Goal: Communication & Community: Connect with others

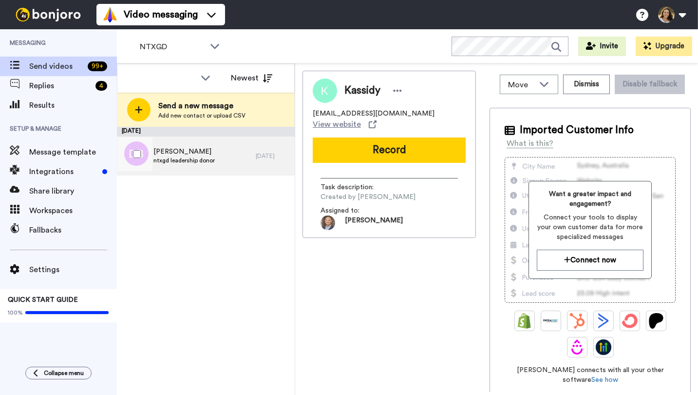
click at [202, 148] on span "[PERSON_NAME]" at bounding box center [184, 152] width 61 height 10
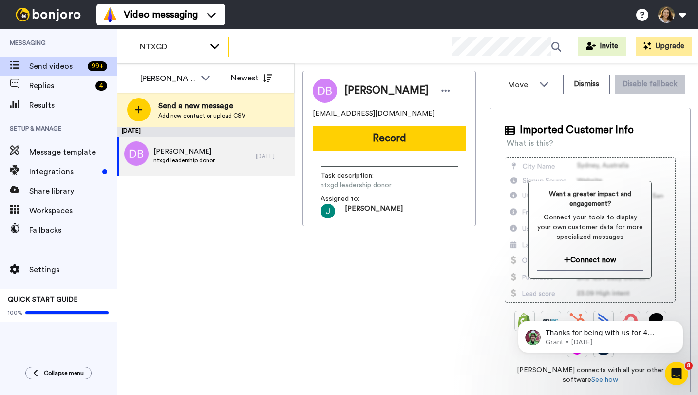
click at [196, 41] on span "NTXGD" at bounding box center [172, 47] width 65 height 12
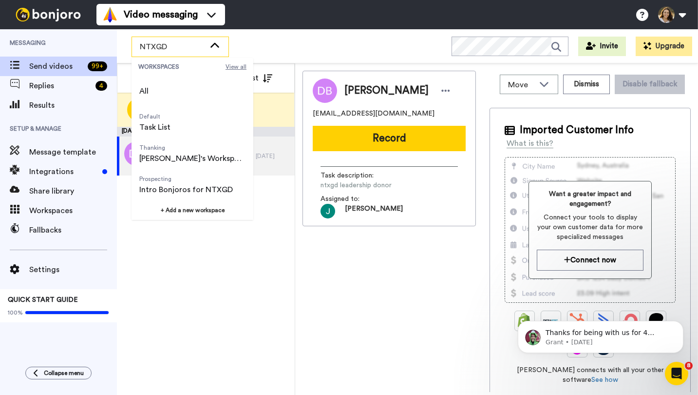
click at [240, 68] on span "View all" at bounding box center [236, 67] width 21 height 8
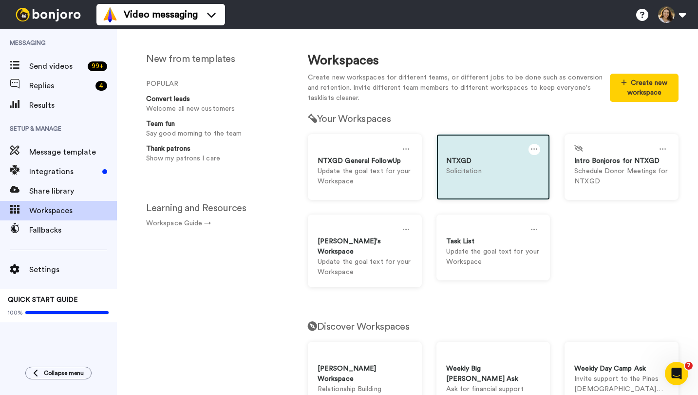
click at [532, 149] on icon at bounding box center [534, 149] width 7 height 11
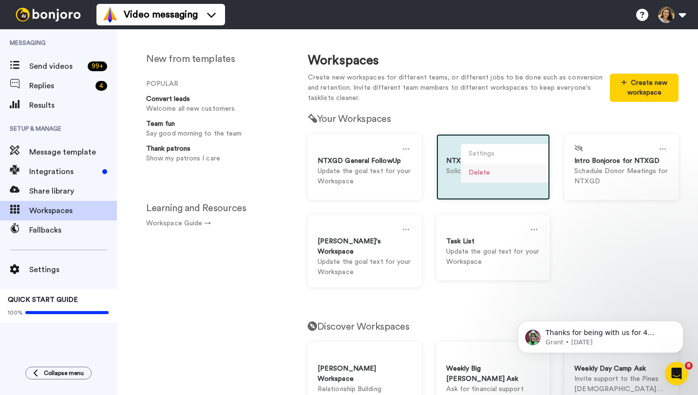
click at [523, 170] on div "Delete" at bounding box center [505, 172] width 87 height 19
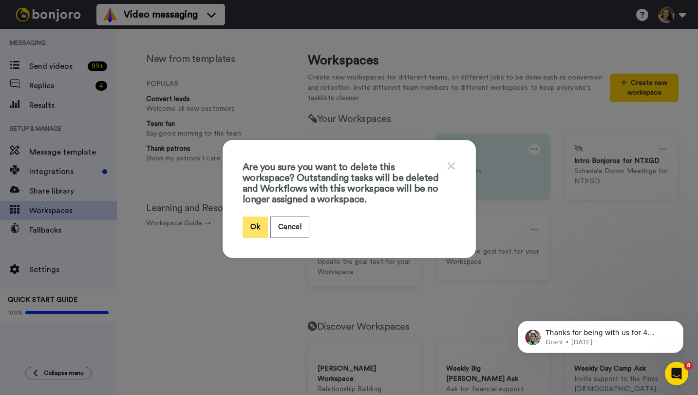
click at [257, 232] on button "Ok" at bounding box center [255, 226] width 25 height 21
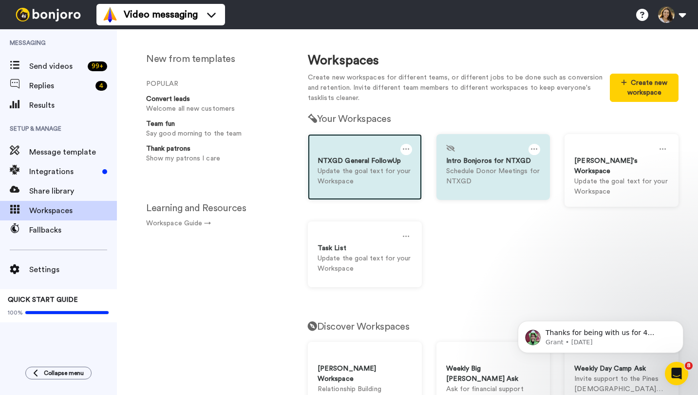
click at [347, 190] on div "NTXGD General FollowUp Update the goal text for your Workspace" at bounding box center [365, 167] width 114 height 66
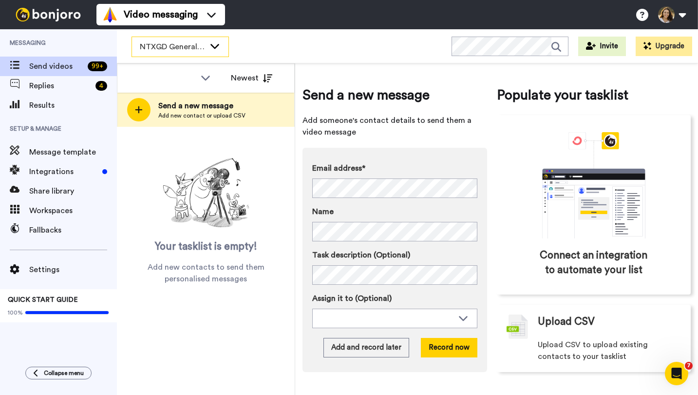
click at [190, 45] on span "NTXGD General FollowUp" at bounding box center [172, 47] width 65 height 12
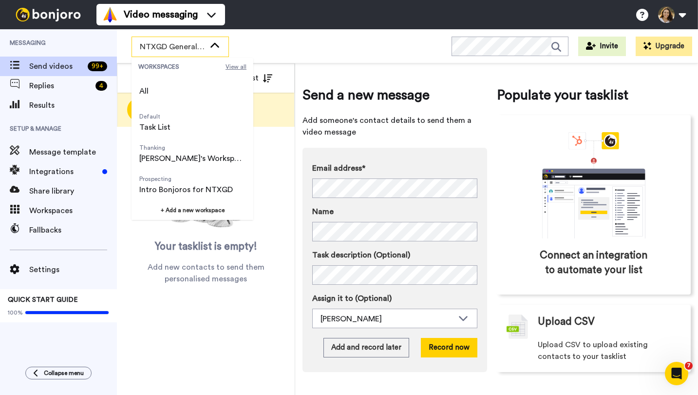
click at [229, 67] on span "View all" at bounding box center [236, 67] width 21 height 8
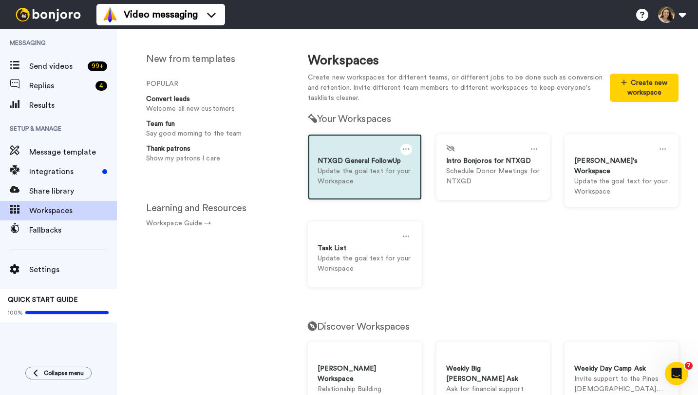
click at [404, 151] on icon at bounding box center [406, 149] width 7 height 11
click at [386, 166] on div "Delete" at bounding box center [376, 172] width 87 height 19
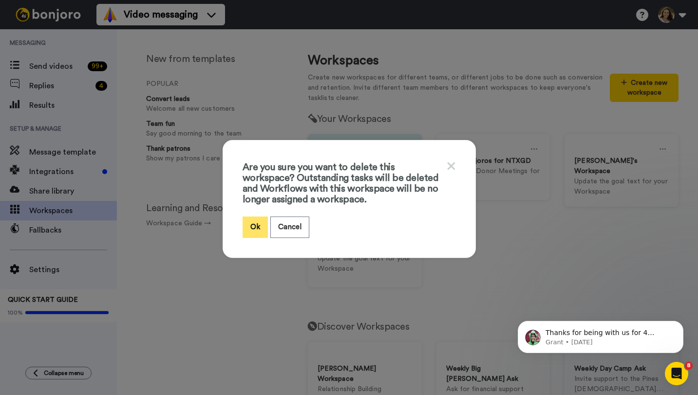
click at [251, 232] on button "Ok" at bounding box center [255, 226] width 25 height 21
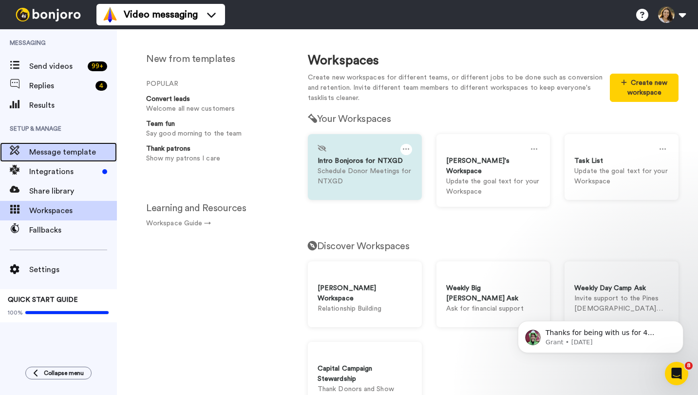
click at [71, 150] on span "Message template" at bounding box center [73, 152] width 88 height 12
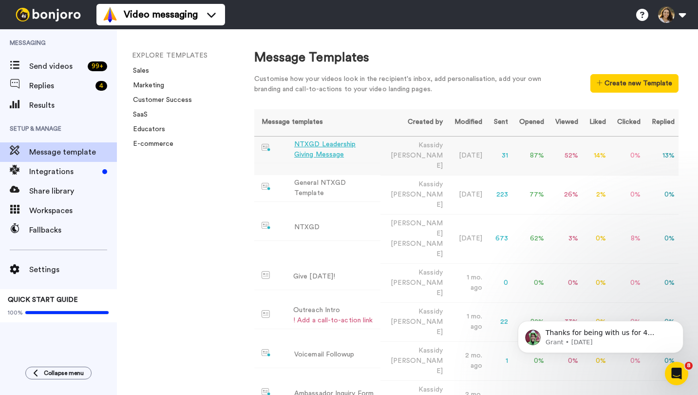
click at [659, 152] on td "13 %" at bounding box center [662, 155] width 34 height 39
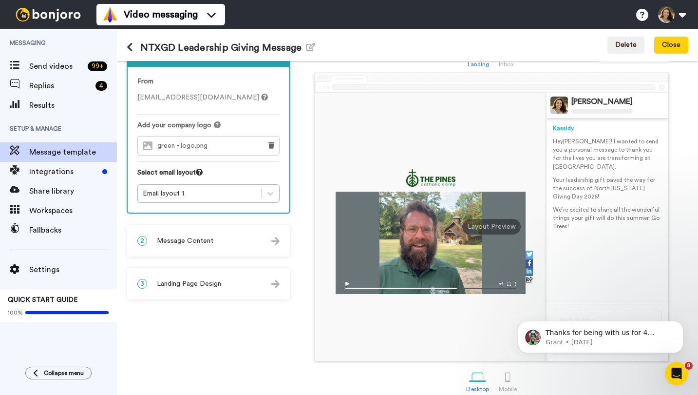
scroll to position [42, 0]
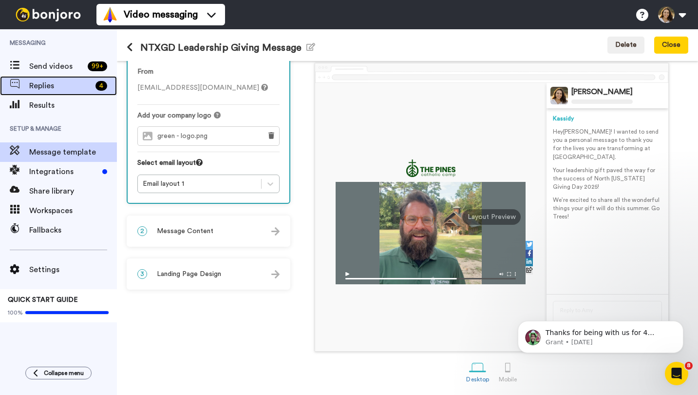
click at [38, 86] on span "Replies" at bounding box center [60, 86] width 62 height 12
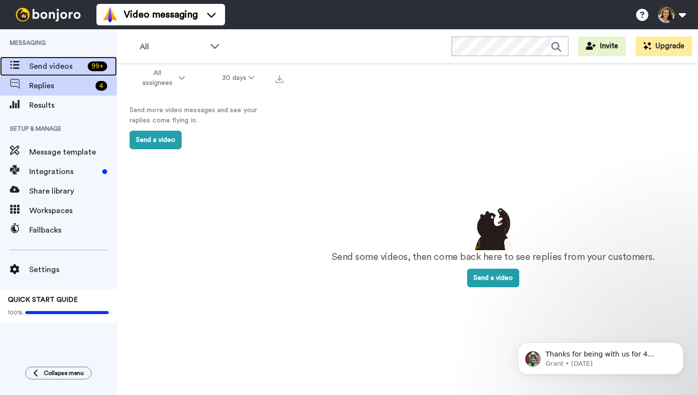
click at [50, 68] on span "Send videos" at bounding box center [56, 66] width 55 height 12
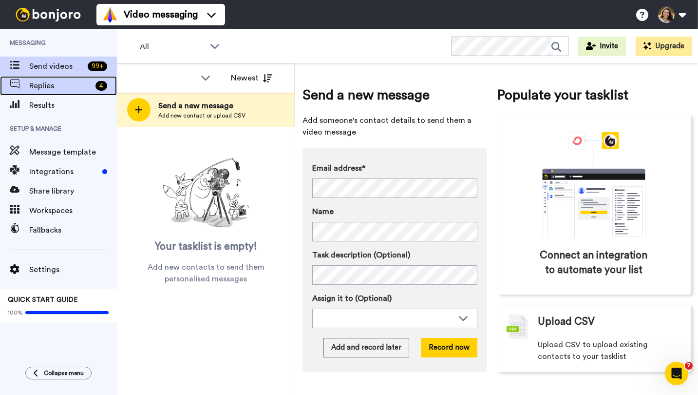
click at [59, 94] on div "Replies 4" at bounding box center [58, 85] width 117 height 19
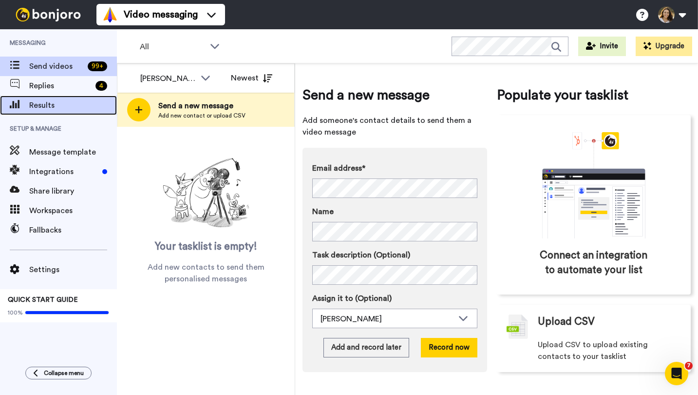
click at [58, 104] on span "Results" at bounding box center [73, 105] width 88 height 12
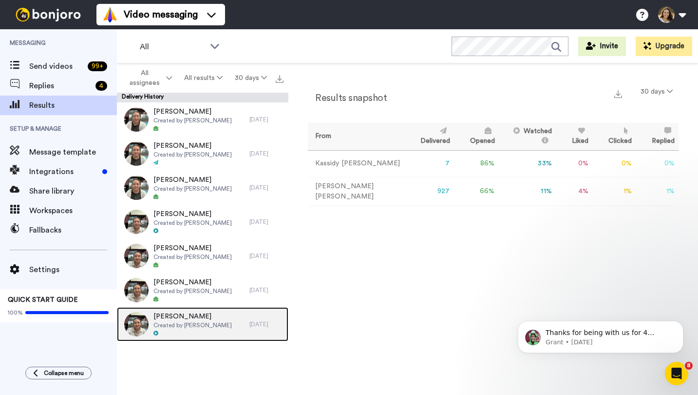
click at [179, 324] on span "Created by [PERSON_NAME]" at bounding box center [193, 325] width 78 height 8
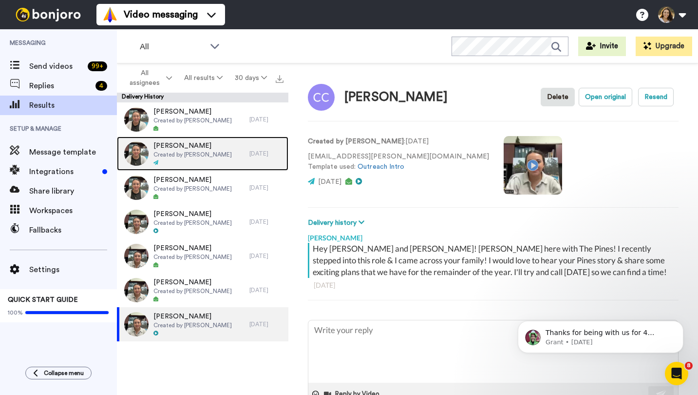
click at [212, 139] on div "Michele Woytek Created by Kassidy Sanders" at bounding box center [183, 153] width 133 height 34
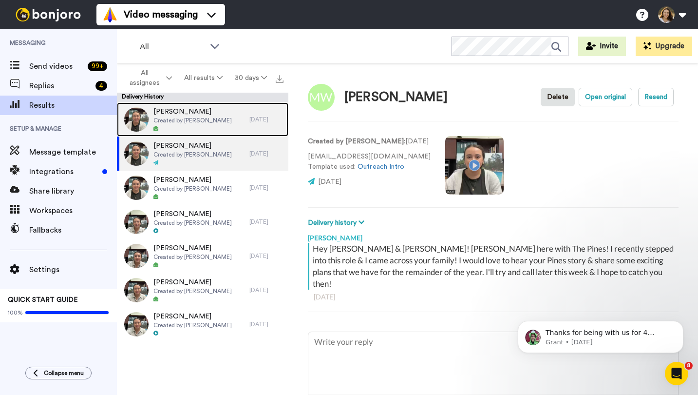
click at [200, 127] on div at bounding box center [193, 128] width 78 height 7
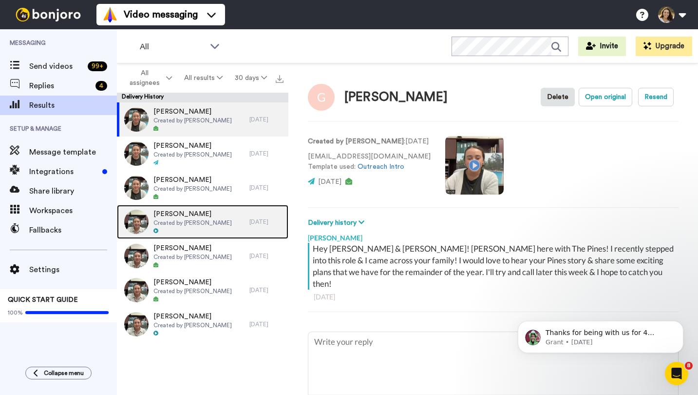
click at [222, 224] on span "Created by [PERSON_NAME]" at bounding box center [193, 223] width 78 height 8
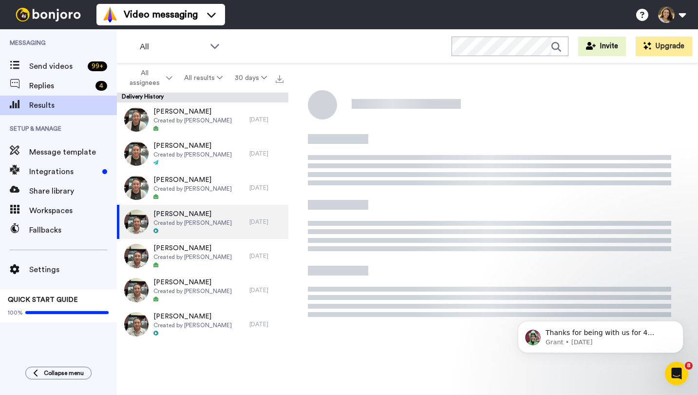
type textarea "x"
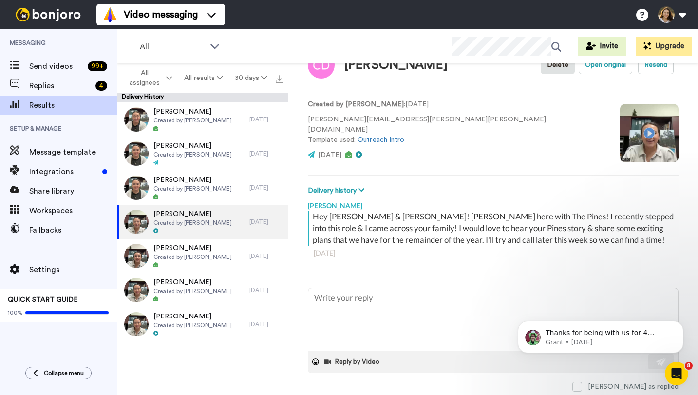
scroll to position [58, 0]
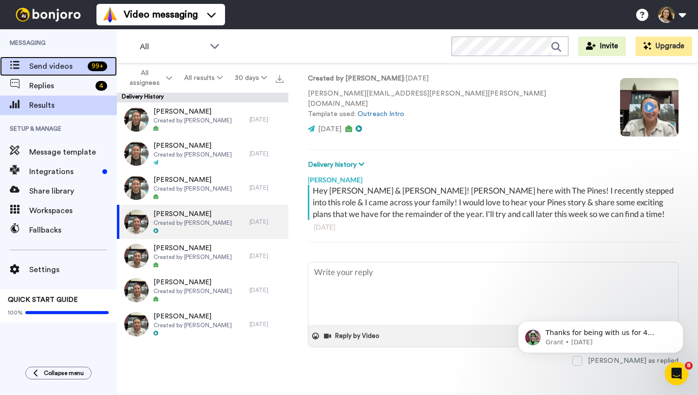
click at [66, 68] on span "Send videos" at bounding box center [56, 66] width 55 height 12
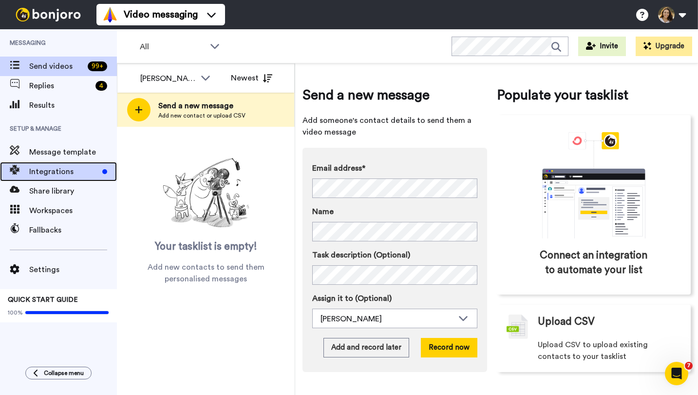
click at [78, 165] on div "Integrations" at bounding box center [58, 171] width 117 height 19
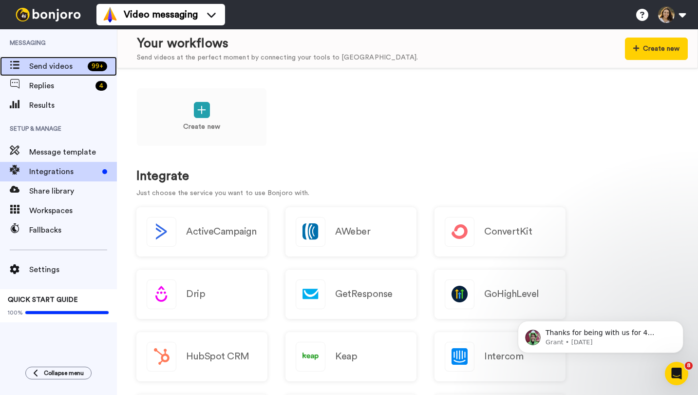
click at [75, 74] on div "Send videos 99 +" at bounding box center [58, 66] width 117 height 19
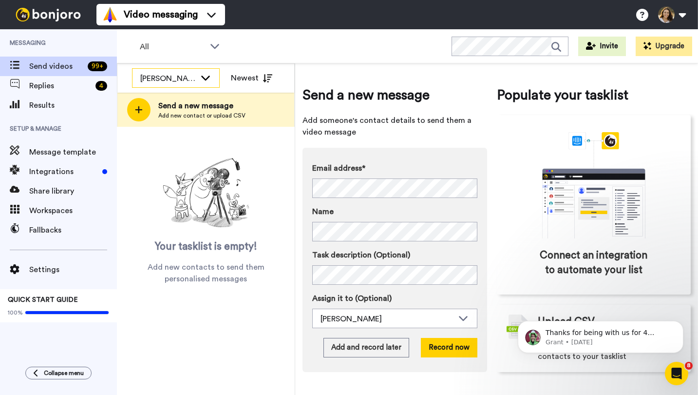
click at [187, 81] on div "[PERSON_NAME]" at bounding box center [168, 79] width 56 height 12
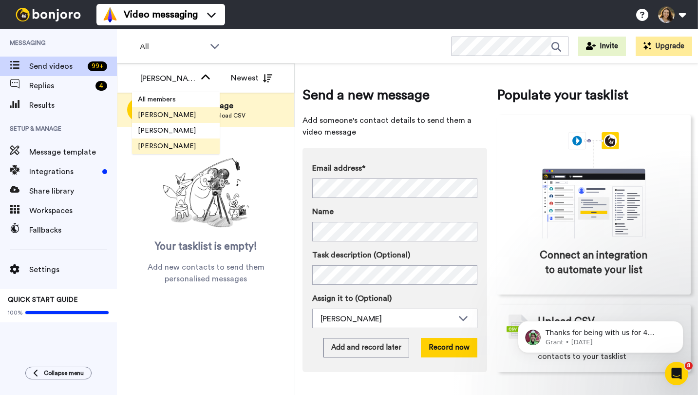
click at [172, 143] on span "[PERSON_NAME]" at bounding box center [167, 146] width 70 height 10
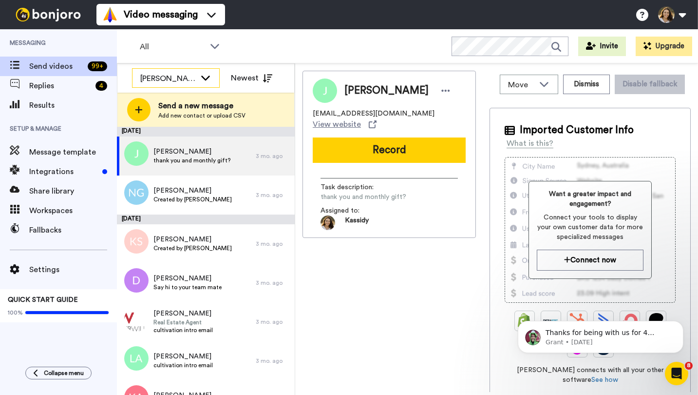
click at [164, 76] on div "[PERSON_NAME]" at bounding box center [168, 79] width 56 height 12
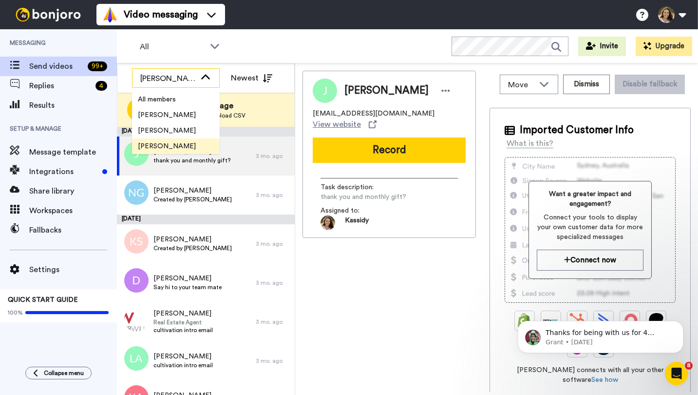
click at [164, 76] on div "[PERSON_NAME]" at bounding box center [168, 79] width 56 height 12
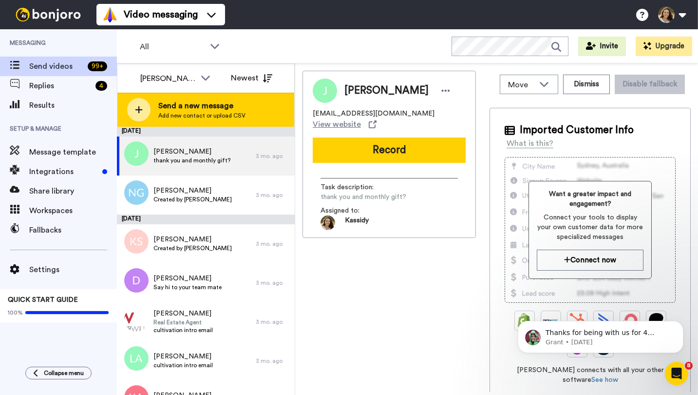
click at [170, 101] on span "Send a new message" at bounding box center [201, 106] width 87 height 12
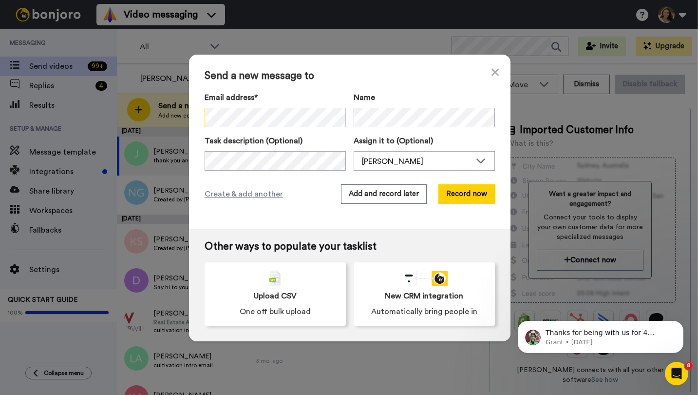
click at [170, 111] on div "Send a new message to Email address* No search result for ‘ GenderFemale Logint…" at bounding box center [349, 197] width 698 height 395
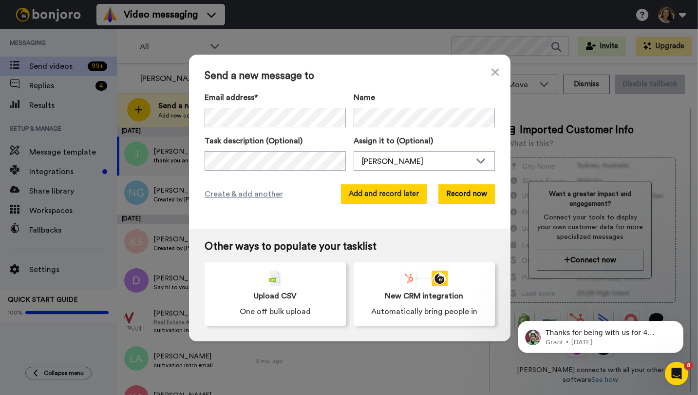
click at [385, 200] on button "Add and record later" at bounding box center [384, 193] width 86 height 19
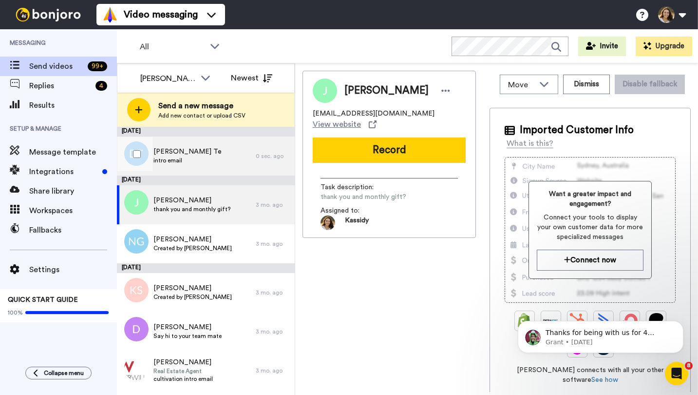
click at [240, 152] on div "Davuth Te intro email" at bounding box center [186, 155] width 139 height 39
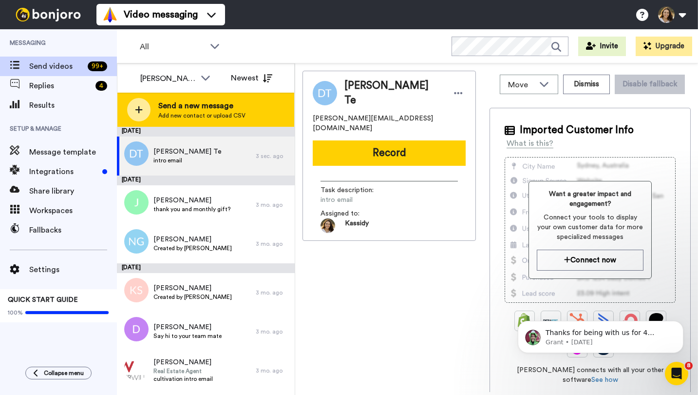
click at [201, 99] on div "Send a new message Add new contact or upload CSV" at bounding box center [205, 110] width 177 height 34
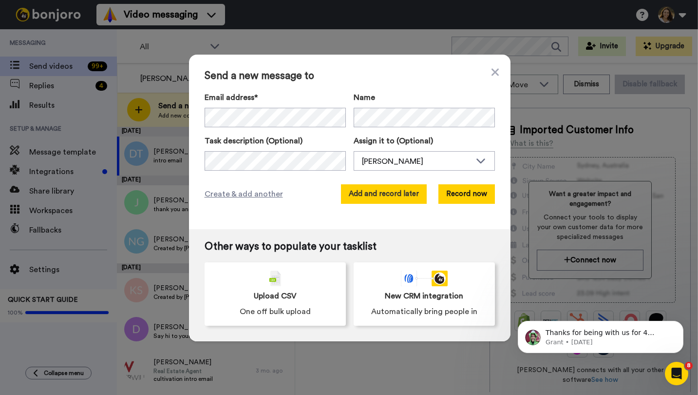
click at [418, 194] on button "Add and record later" at bounding box center [384, 193] width 86 height 19
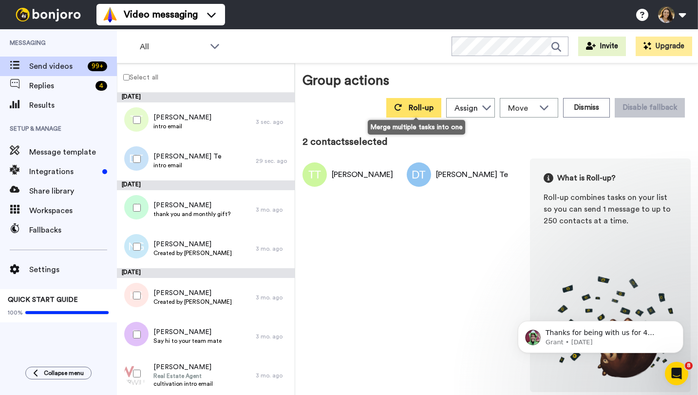
click at [408, 99] on button "Roll-up" at bounding box center [413, 107] width 55 height 19
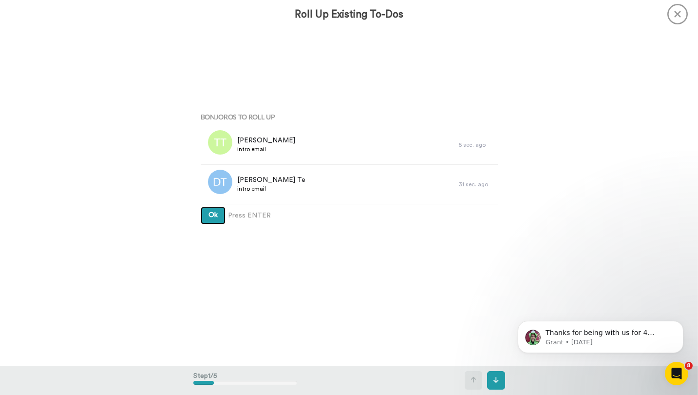
click at [213, 212] on span "Ok" at bounding box center [213, 215] width 9 height 7
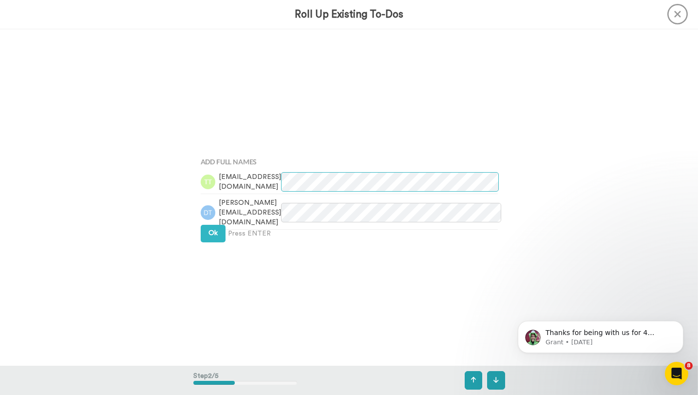
scroll to position [337, 0]
click at [210, 238] on button "Ok" at bounding box center [213, 233] width 25 height 18
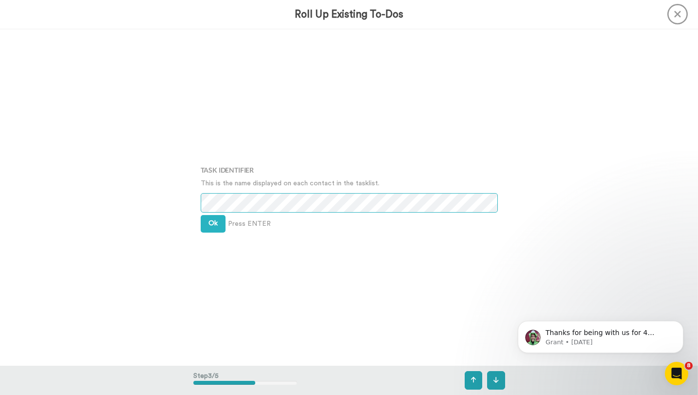
scroll to position [674, 0]
click at [210, 224] on span "Ok" at bounding box center [213, 223] width 9 height 7
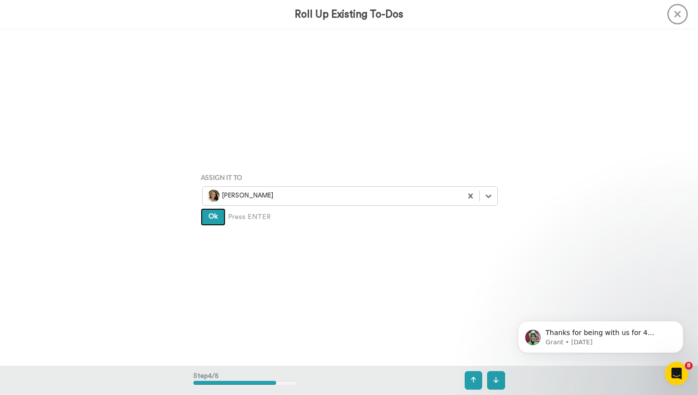
click at [212, 219] on span "Ok" at bounding box center [213, 216] width 9 height 7
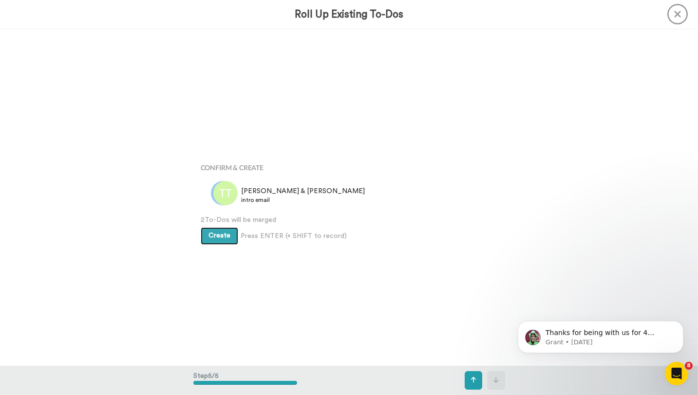
scroll to position [1346, 0]
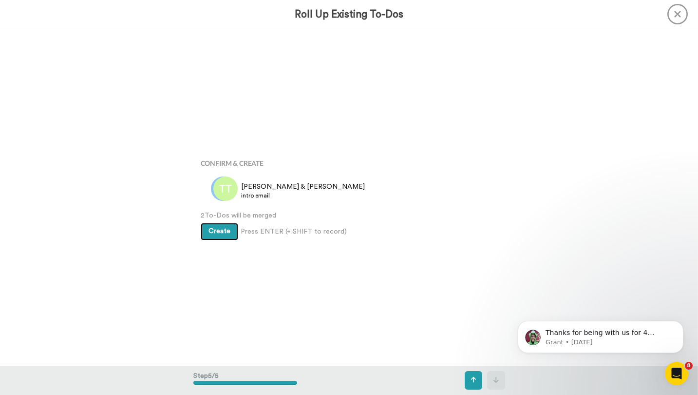
click at [216, 232] on span "Create" at bounding box center [220, 231] width 22 height 7
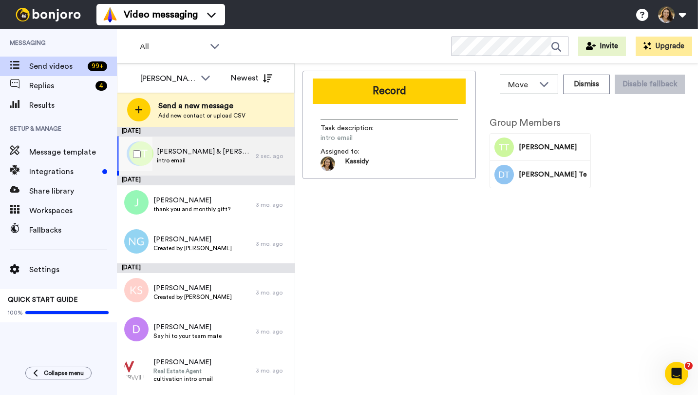
click at [204, 160] on div "[PERSON_NAME] & [PERSON_NAME] intro email" at bounding box center [186, 155] width 139 height 39
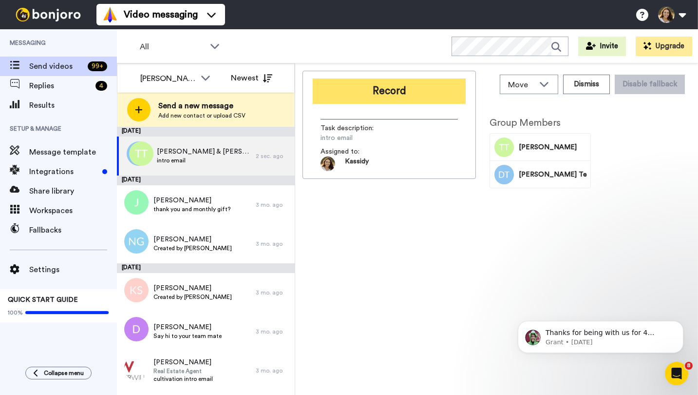
click at [373, 90] on button "Record" at bounding box center [389, 90] width 153 height 25
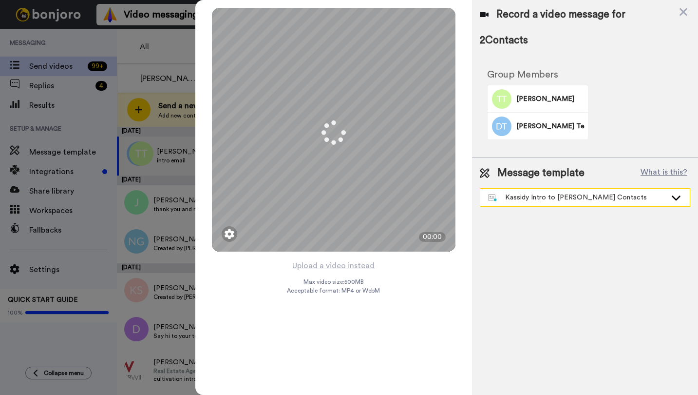
click at [520, 192] on div "Kassidy Intro to Kim Old Contacts" at bounding box center [586, 198] width 210 height 18
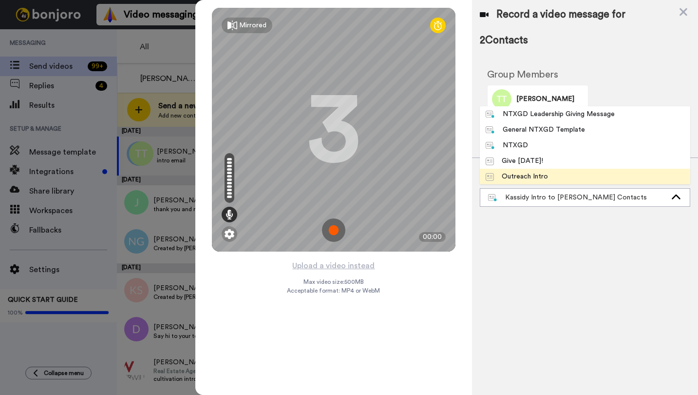
click at [526, 173] on div "Outreach Intro" at bounding box center [517, 177] width 62 height 10
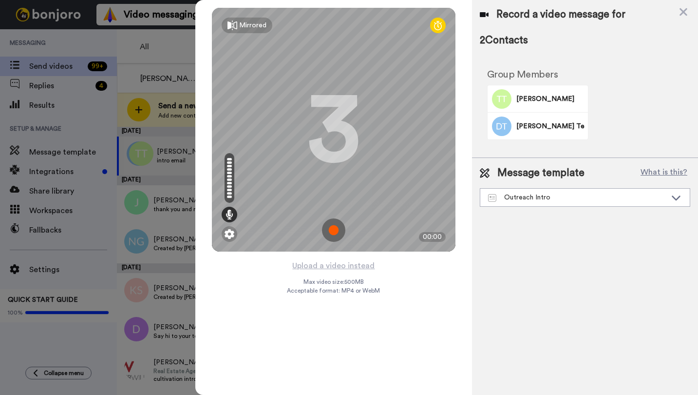
click at [330, 228] on img at bounding box center [333, 229] width 23 height 23
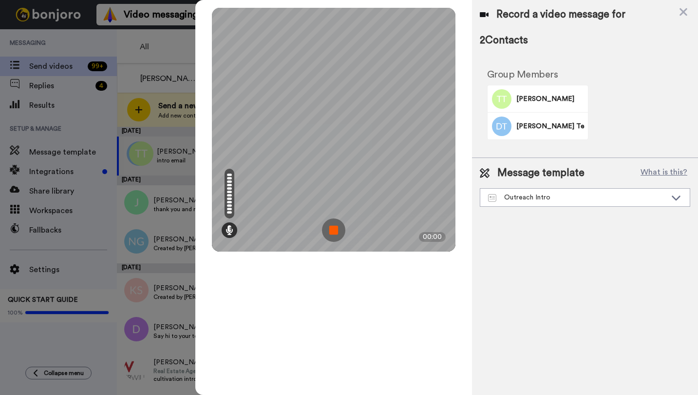
click at [335, 232] on img at bounding box center [333, 229] width 23 height 23
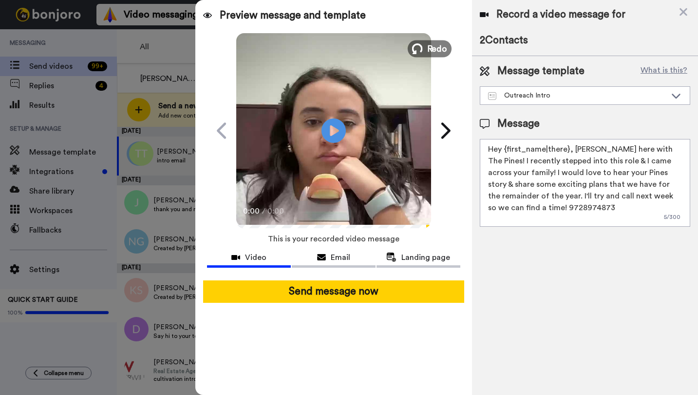
click at [436, 45] on span "Redo" at bounding box center [437, 48] width 20 height 13
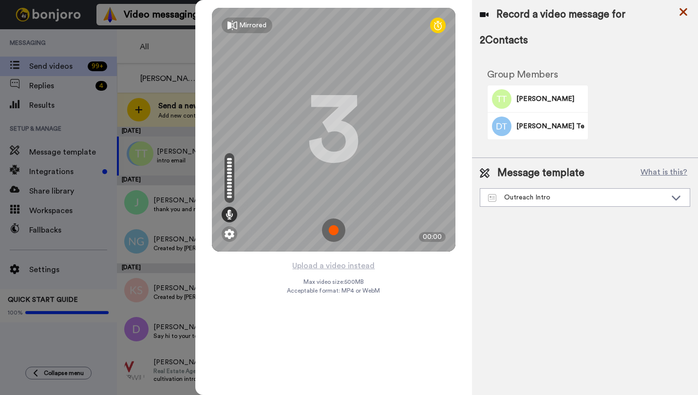
click at [681, 8] on icon at bounding box center [684, 12] width 10 height 12
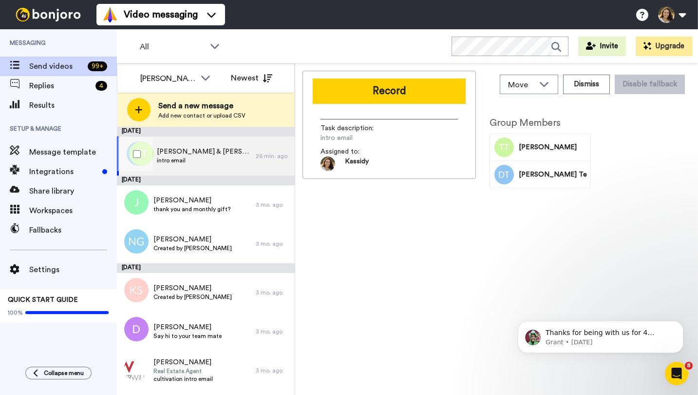
click at [220, 150] on div "Thao & Davuth intro email" at bounding box center [186, 155] width 139 height 39
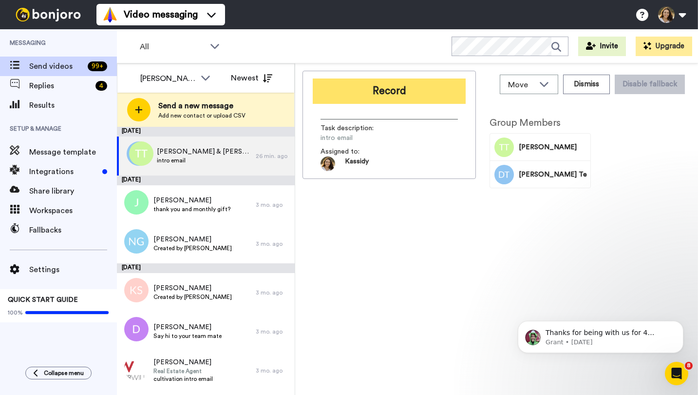
click at [391, 97] on button "Record" at bounding box center [389, 90] width 153 height 25
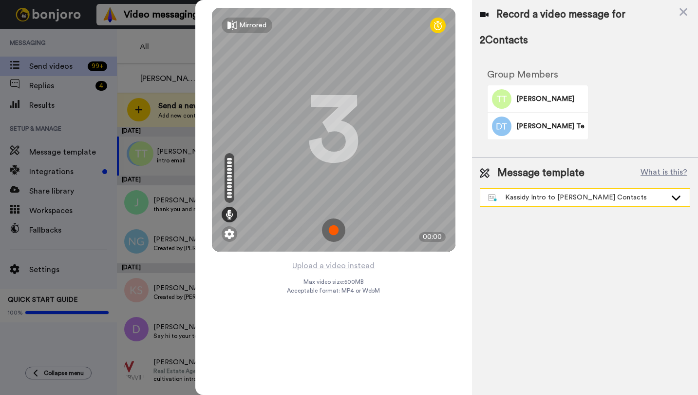
click at [584, 197] on div "Kassidy Intro to Kim Old Contacts" at bounding box center [577, 198] width 178 height 10
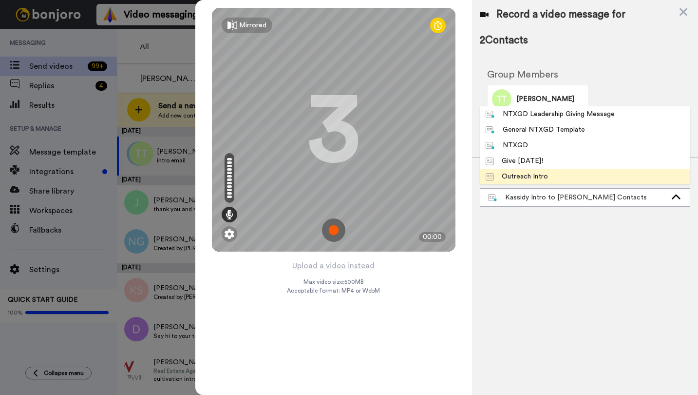
click at [579, 174] on li "Outreach Intro" at bounding box center [585, 177] width 211 height 16
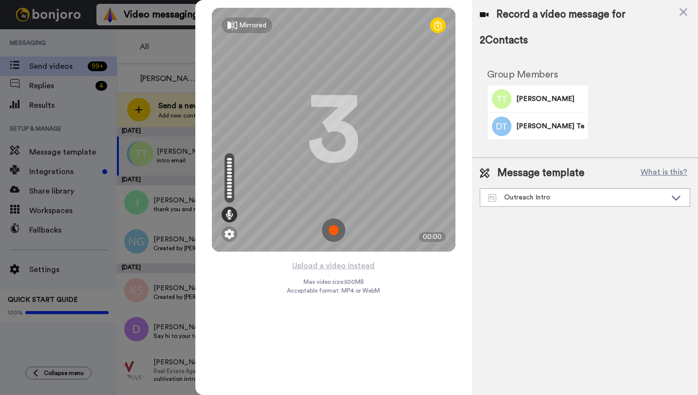
click at [331, 226] on img at bounding box center [333, 229] width 23 height 23
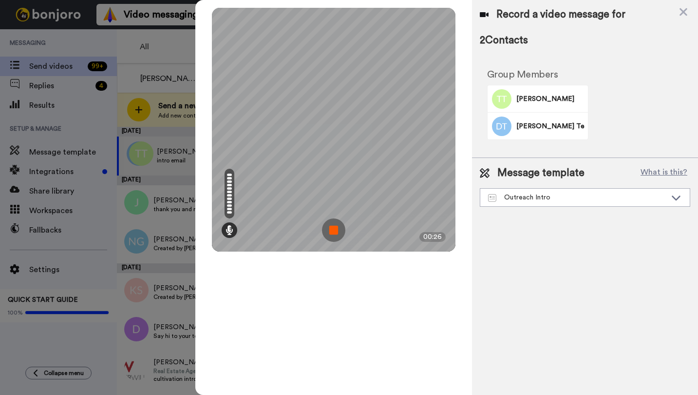
click at [326, 231] on img at bounding box center [333, 229] width 23 height 23
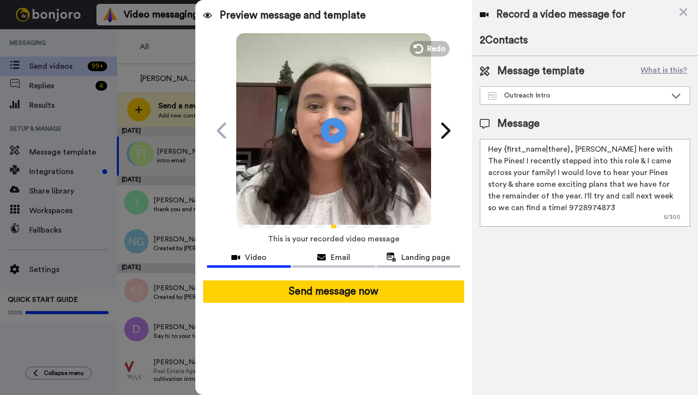
click at [328, 126] on icon at bounding box center [334, 130] width 26 height 26
click at [430, 49] on span "Redo" at bounding box center [437, 48] width 20 height 13
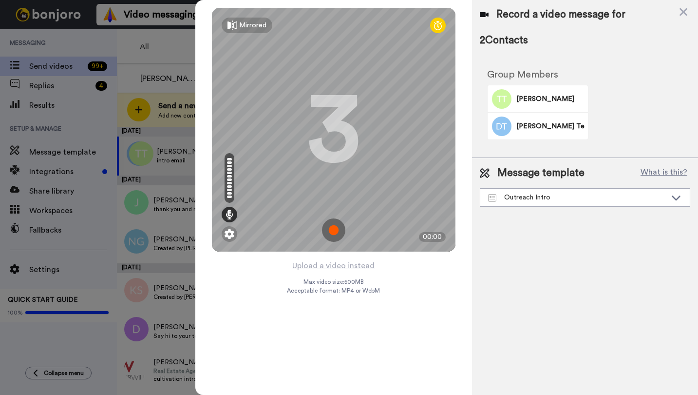
click at [335, 230] on img at bounding box center [333, 229] width 23 height 23
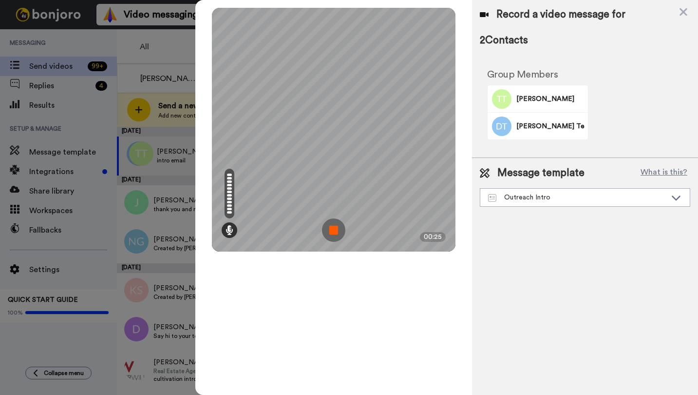
click at [336, 236] on img at bounding box center [333, 229] width 23 height 23
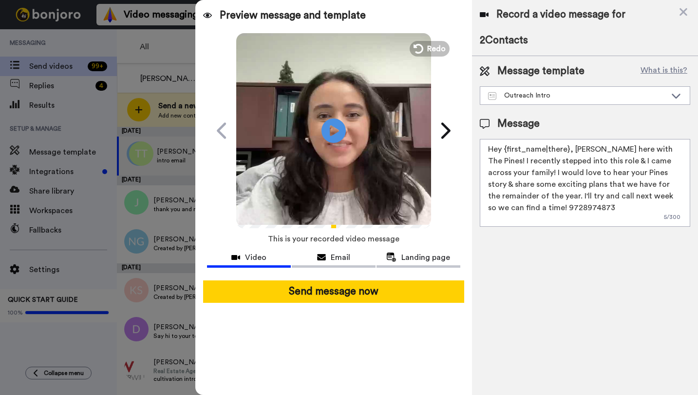
drag, startPoint x: 591, startPoint y: 209, endPoint x: 545, endPoint y: 211, distance: 45.9
click at [545, 211] on textarea "Hey {first_name|there}, Kassidy Sanders here with The Pines! I recently stepped…" at bounding box center [585, 183] width 211 height 88
click at [544, 190] on textarea "Hey {first_name|there}, Kassidy Sanders here with The Pines! I recently stepped…" at bounding box center [585, 183] width 211 height 88
click at [330, 128] on icon "Play/Pause" at bounding box center [334, 130] width 26 height 46
click at [410, 250] on button "Landing page" at bounding box center [419, 259] width 84 height 18
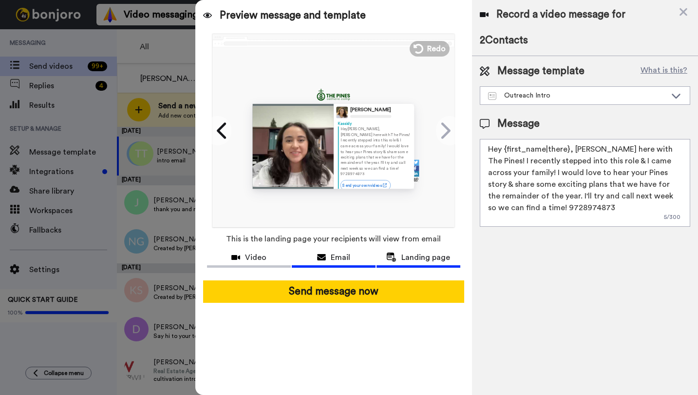
click at [350, 255] on div "Email" at bounding box center [334, 257] width 84 height 12
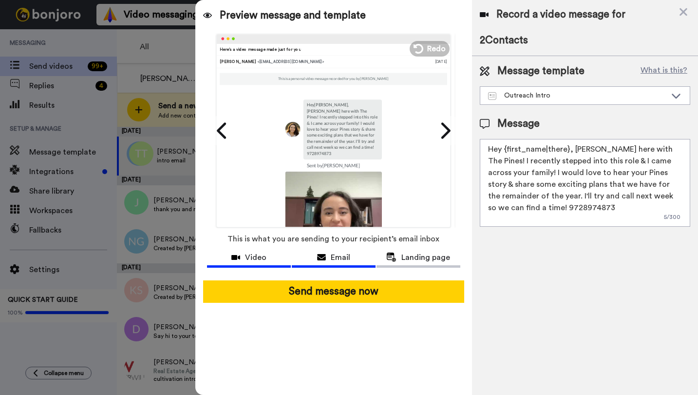
click at [264, 251] on button "Video" at bounding box center [249, 259] width 84 height 18
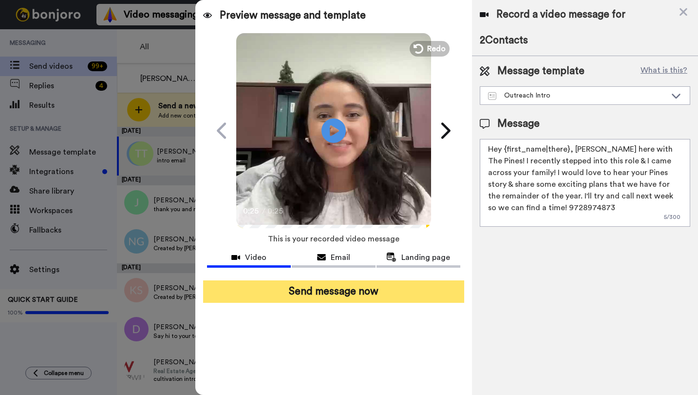
click at [287, 294] on button "Send message now" at bounding box center [333, 291] width 261 height 22
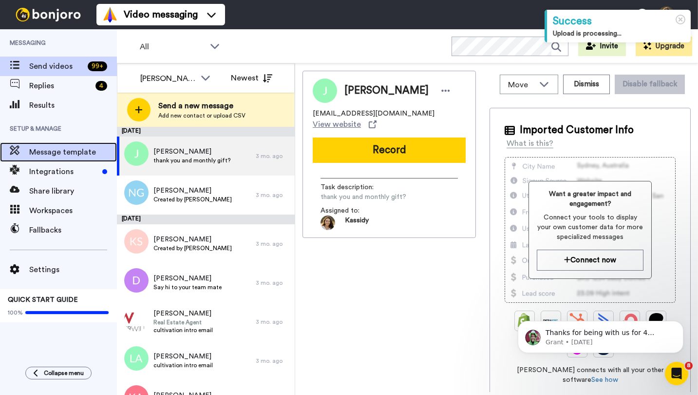
click at [82, 148] on span "Message template" at bounding box center [73, 152] width 88 height 12
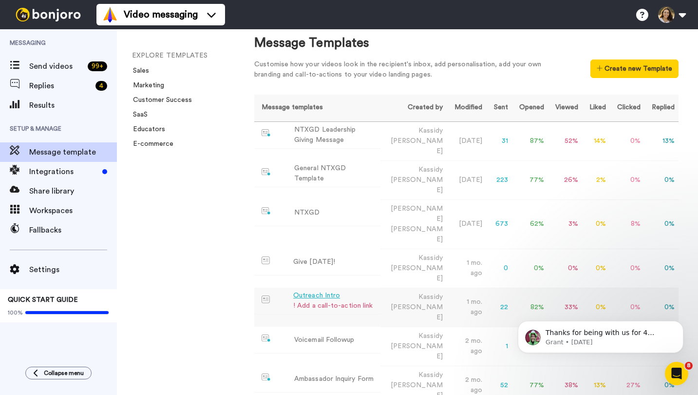
click at [319, 290] on div "Outreach Intro" at bounding box center [332, 295] width 79 height 10
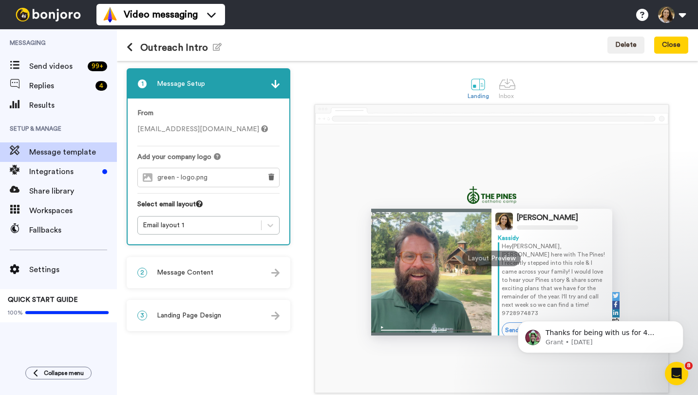
click at [167, 264] on div "2 Message Content" at bounding box center [209, 272] width 162 height 29
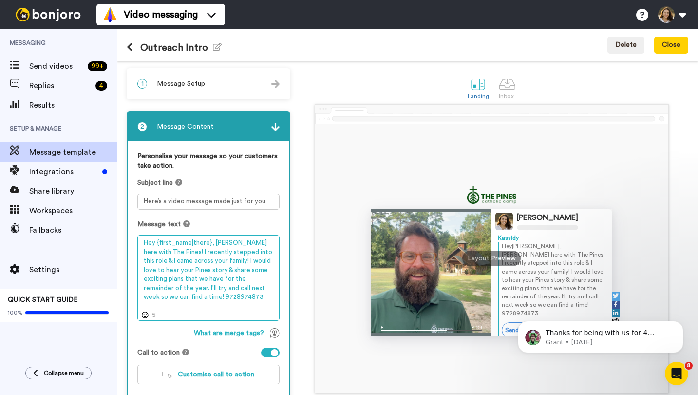
click at [242, 296] on textarea "Hey {first_name|there}, [PERSON_NAME] here with The Pines! I recently stepped i…" at bounding box center [208, 278] width 142 height 86
type textarea "Hey {first_name|there}, [PERSON_NAME] here with The Pines! I recently stepped i…"
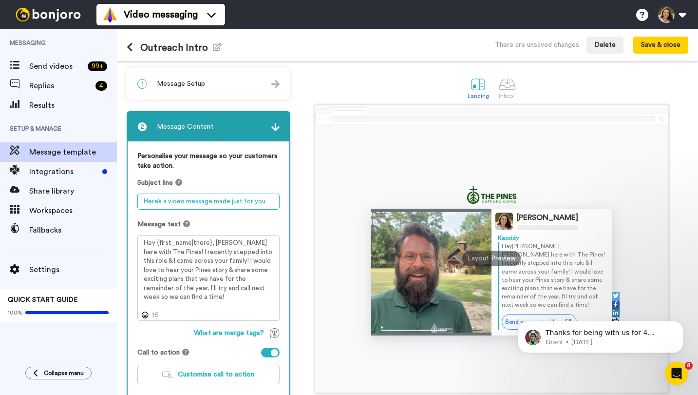
click at [219, 208] on textarea "Here’s a video message made just for you" at bounding box center [208, 201] width 142 height 16
type textarea "Greetings from The Pines!"
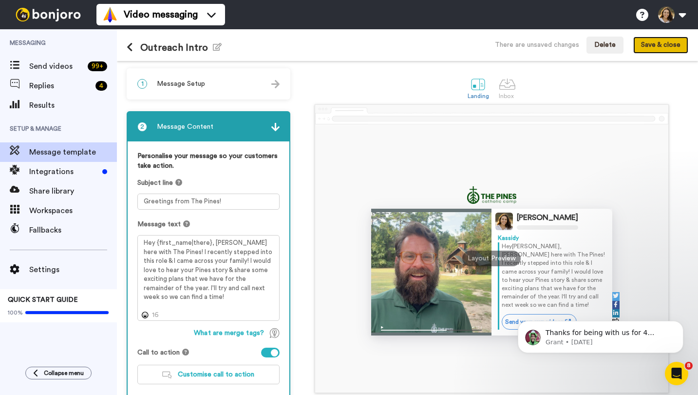
click at [652, 51] on button "Save & close" at bounding box center [661, 46] width 55 height 18
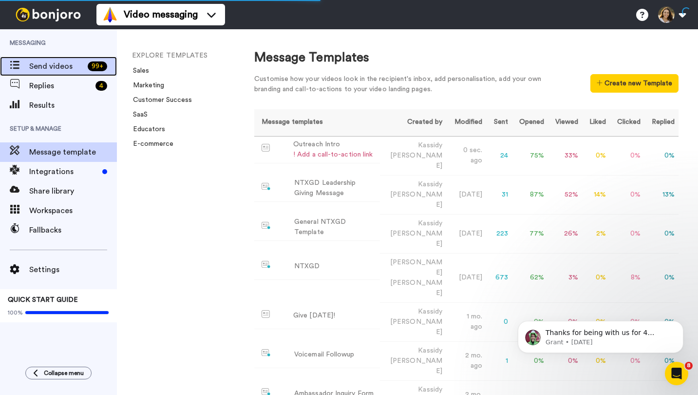
click at [47, 70] on span "Send videos" at bounding box center [56, 66] width 55 height 12
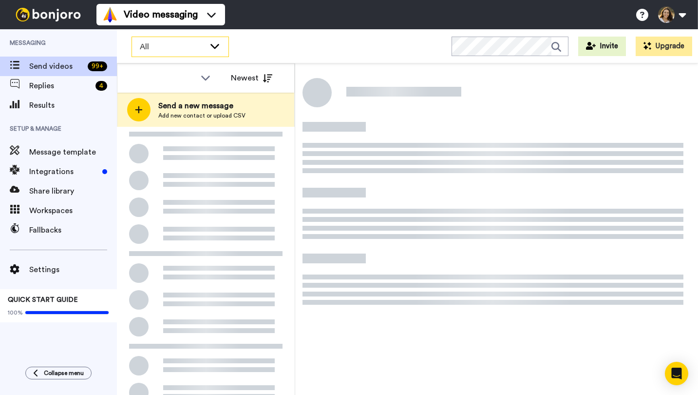
click at [155, 55] on div "All" at bounding box center [180, 46] width 96 height 19
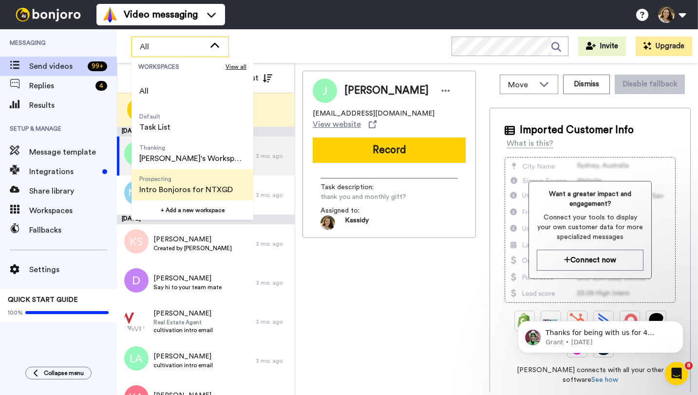
click at [179, 190] on span "Intro Bonjoros for NTXGD" at bounding box center [186, 190] width 94 height 12
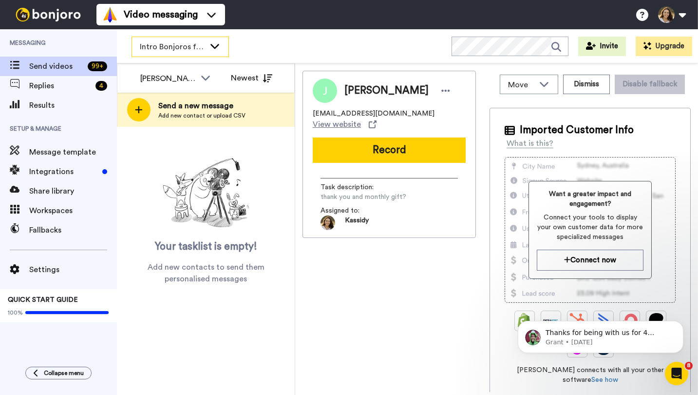
click at [218, 47] on icon at bounding box center [215, 46] width 12 height 10
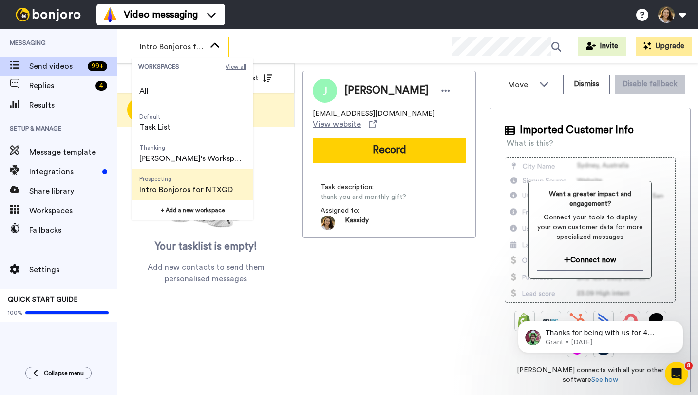
click at [230, 65] on span "View all" at bounding box center [236, 67] width 21 height 8
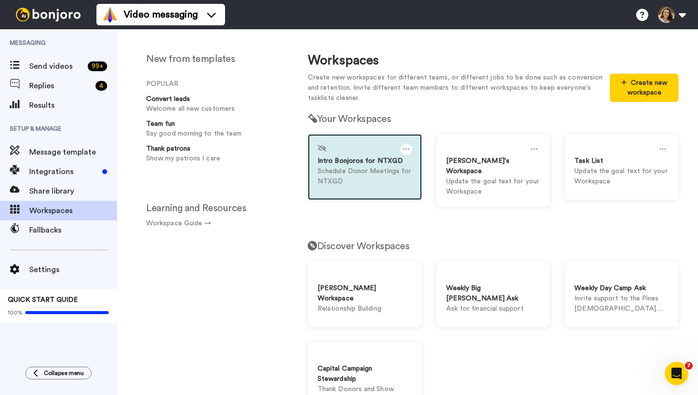
click at [405, 148] on icon at bounding box center [406, 149] width 7 height 11
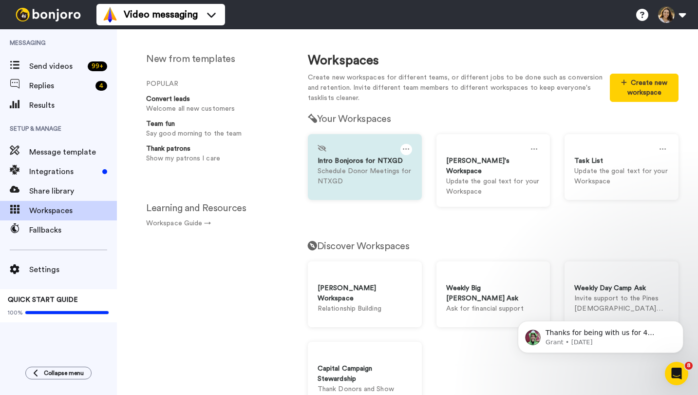
click at [425, 121] on h2 "Your Workspaces" at bounding box center [493, 119] width 371 height 11
click at [371, 169] on p "Schedule Donor Meetings for NTXGD" at bounding box center [365, 176] width 95 height 20
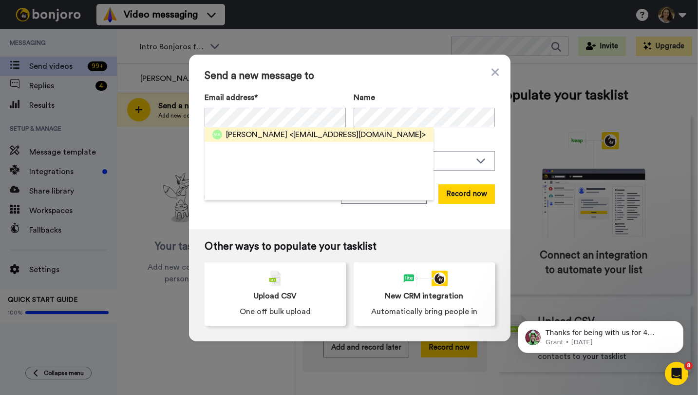
click at [289, 132] on span "<[EMAIL_ADDRESS][DOMAIN_NAME]>" at bounding box center [357, 135] width 136 height 12
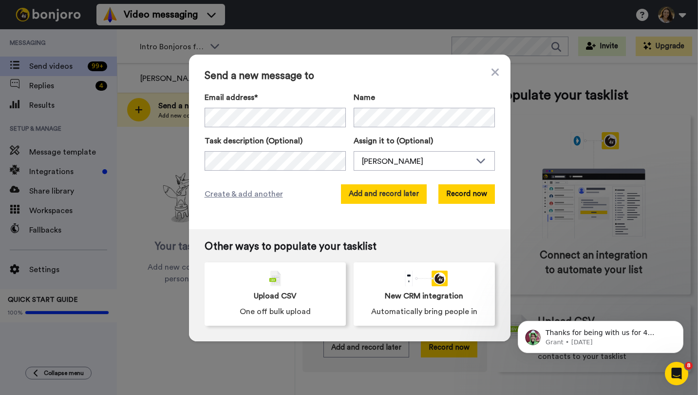
click at [395, 199] on button "Add and record later" at bounding box center [384, 193] width 86 height 19
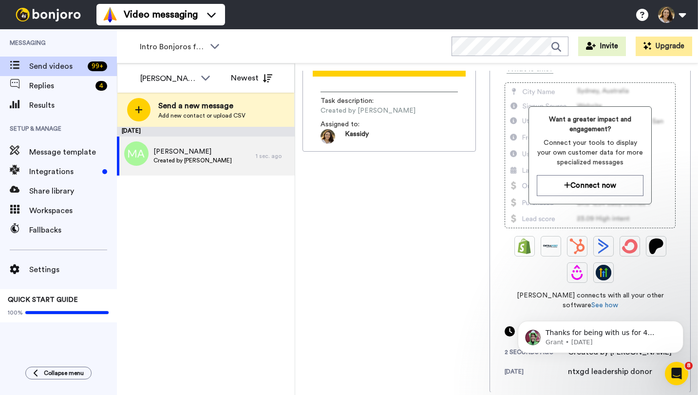
scroll to position [75, 0]
click at [682, 322] on icon "Dismiss notification" at bounding box center [680, 323] width 3 height 3
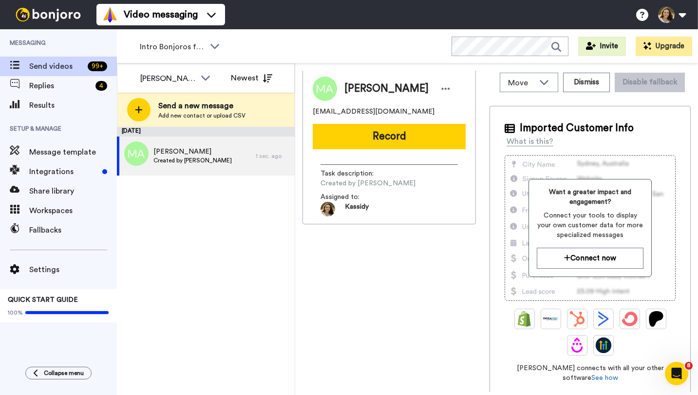
scroll to position [0, 0]
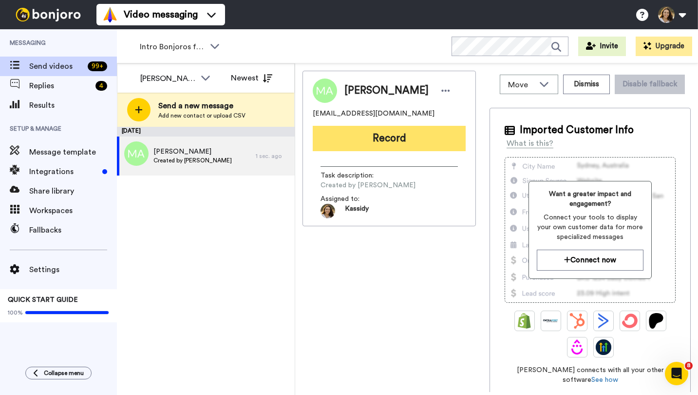
click at [353, 142] on button "Record" at bounding box center [389, 138] width 153 height 25
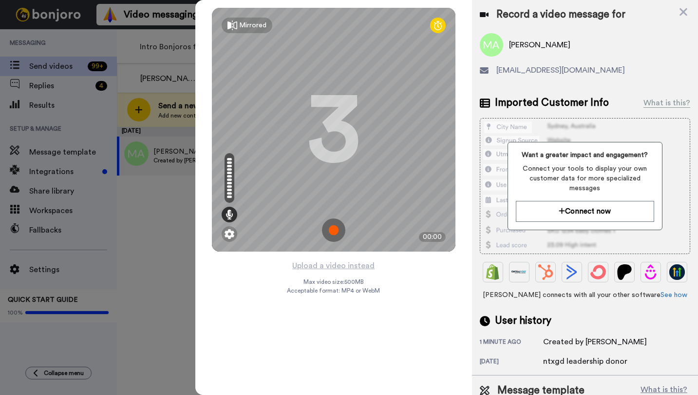
click at [336, 233] on img at bounding box center [333, 229] width 23 height 23
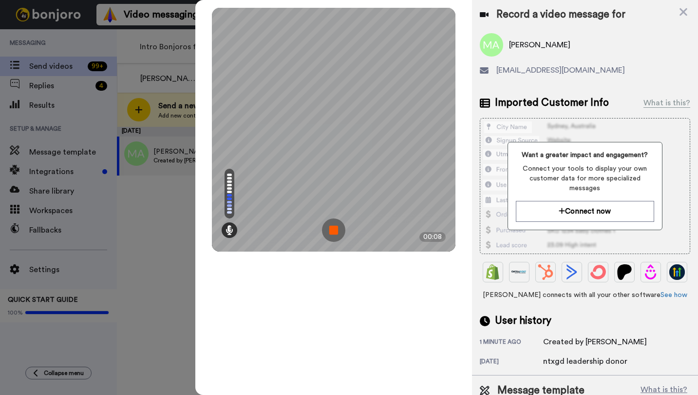
click at [336, 234] on img at bounding box center [333, 229] width 23 height 23
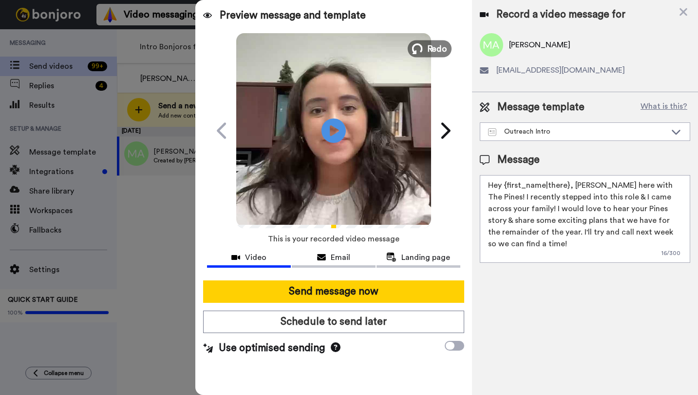
click at [437, 50] on span "Redo" at bounding box center [437, 48] width 20 height 13
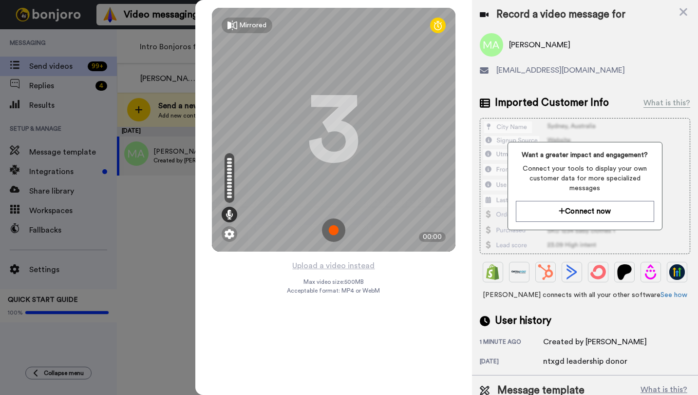
click at [331, 228] on img at bounding box center [333, 229] width 23 height 23
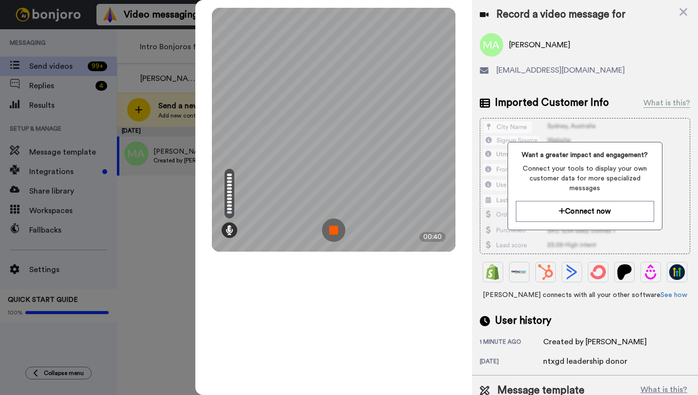
click at [331, 228] on img at bounding box center [333, 229] width 23 height 23
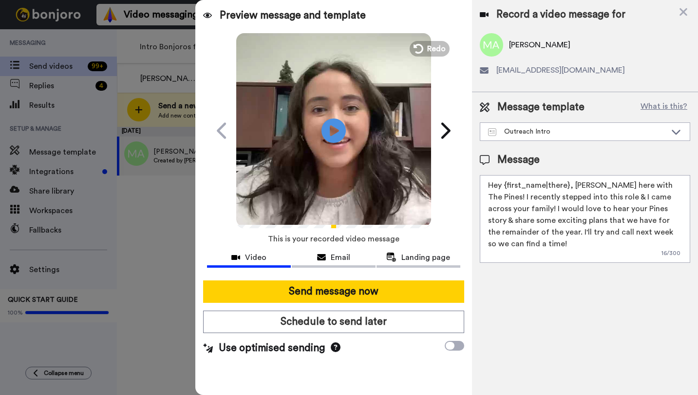
drag, startPoint x: 570, startPoint y: 185, endPoint x: 505, endPoint y: 185, distance: 64.8
click at [505, 185] on textarea "Hey {first_name|there}, [PERSON_NAME] here with The Pines! I recently stepped i…" at bounding box center [585, 219] width 211 height 88
drag, startPoint x: 515, startPoint y: 247, endPoint x: 667, endPoint y: 185, distance: 164.4
click at [667, 185] on textarea "Hey Melissa! Kassidy Sanders here with The Pines! I recently stepped into this …" at bounding box center [585, 219] width 211 height 88
click at [595, 223] on textarea "Hey Melissa! Kassidy Sanders here with The Pines! Thank you again for your gift…" at bounding box center [585, 219] width 211 height 88
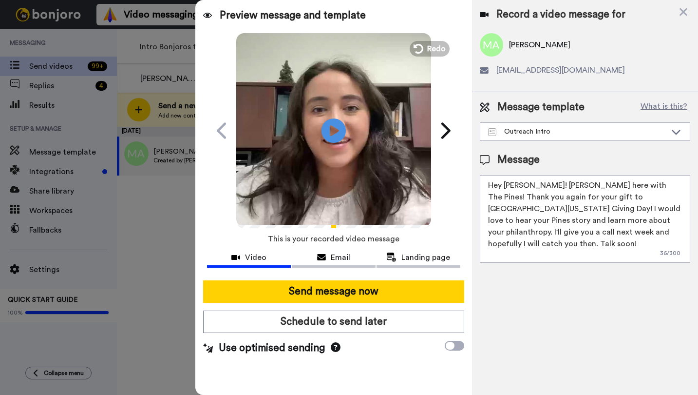
type textarea "Hey Melissa! Kassidy Sanders here with The Pines! Thank you again for your gift…"
click at [556, 70] on span "missimom6@gmail.com" at bounding box center [561, 70] width 129 height 12
copy div "missimom6@gmail.com"
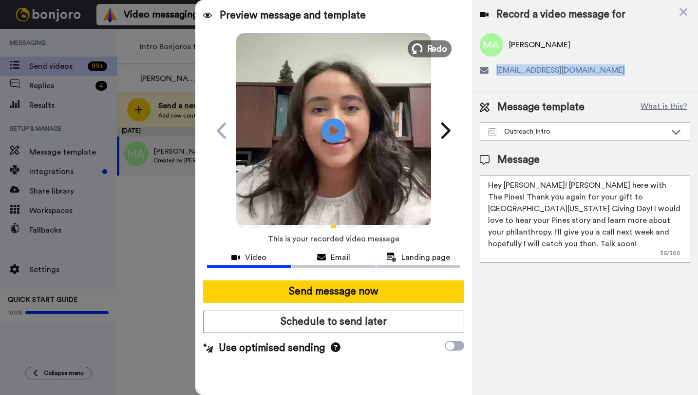
click at [427, 45] on button "Redo" at bounding box center [430, 48] width 44 height 17
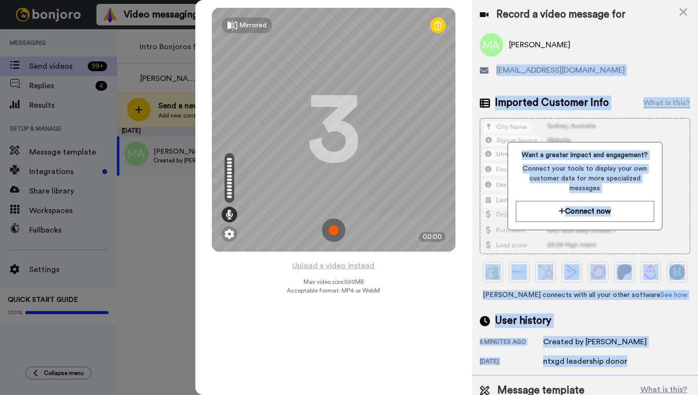
click at [329, 226] on img at bounding box center [333, 229] width 23 height 23
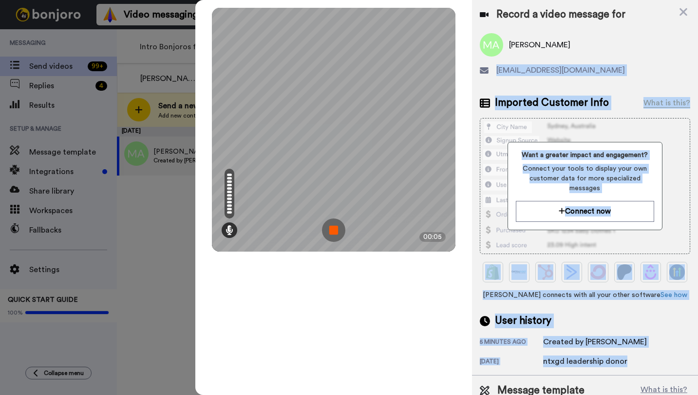
click at [329, 226] on img at bounding box center [333, 229] width 23 height 23
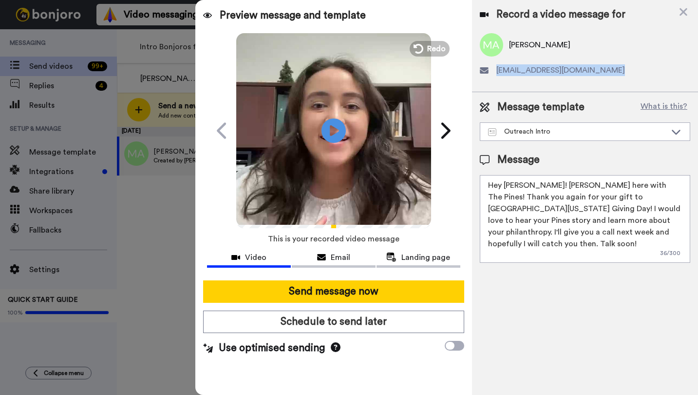
click at [424, 38] on video at bounding box center [333, 129] width 195 height 195
click at [425, 50] on button "Redo" at bounding box center [430, 48] width 44 height 17
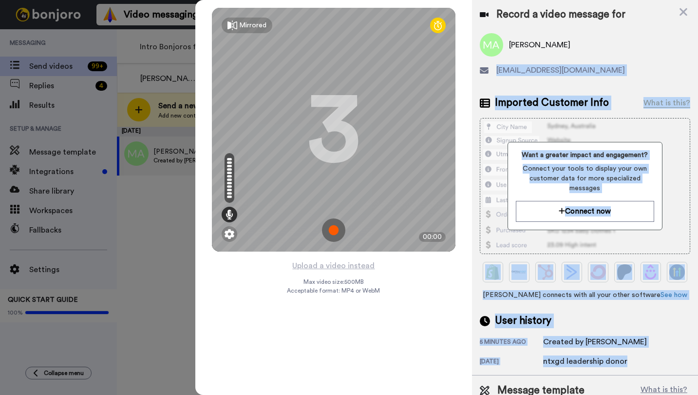
click at [332, 225] on img at bounding box center [333, 229] width 23 height 23
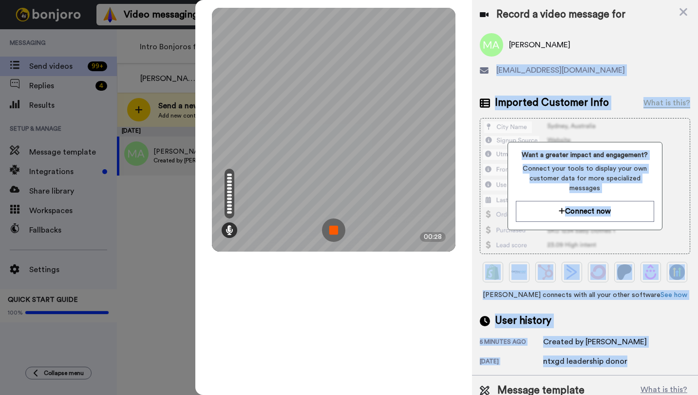
click at [332, 225] on img at bounding box center [333, 229] width 23 height 23
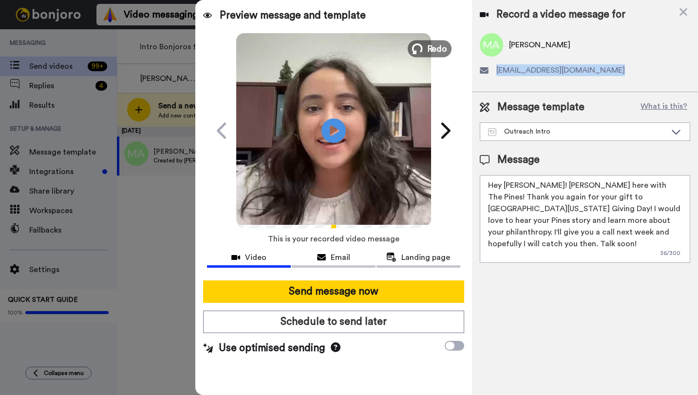
click at [431, 47] on span "Redo" at bounding box center [437, 48] width 20 height 13
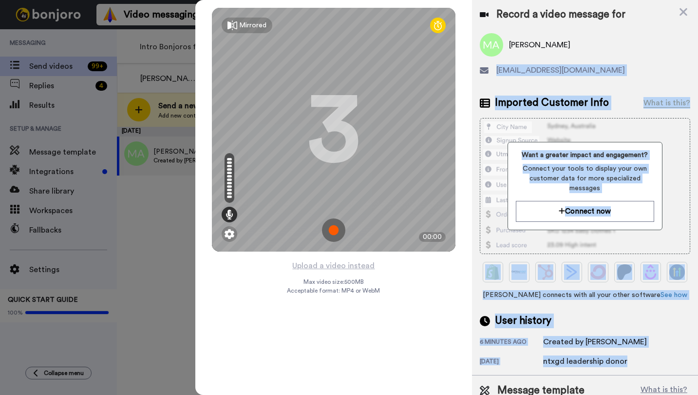
click at [339, 229] on img at bounding box center [333, 229] width 23 height 23
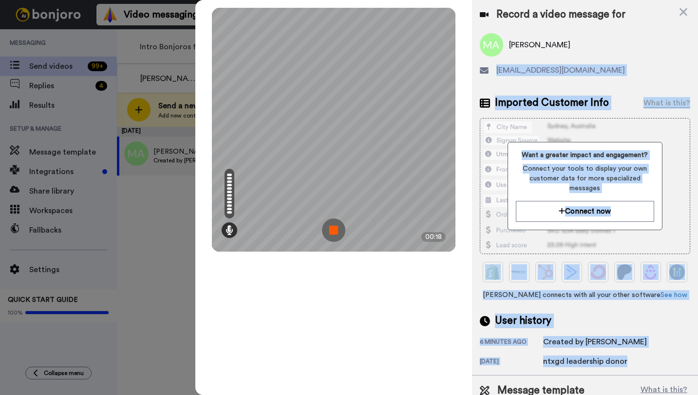
click at [339, 229] on img at bounding box center [333, 229] width 23 height 23
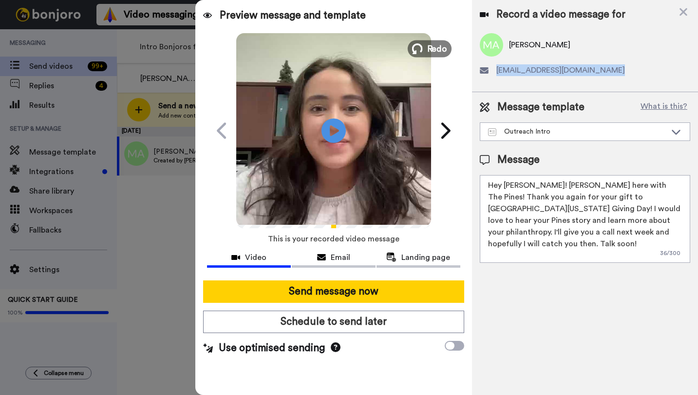
click at [434, 49] on span "Redo" at bounding box center [437, 48] width 20 height 13
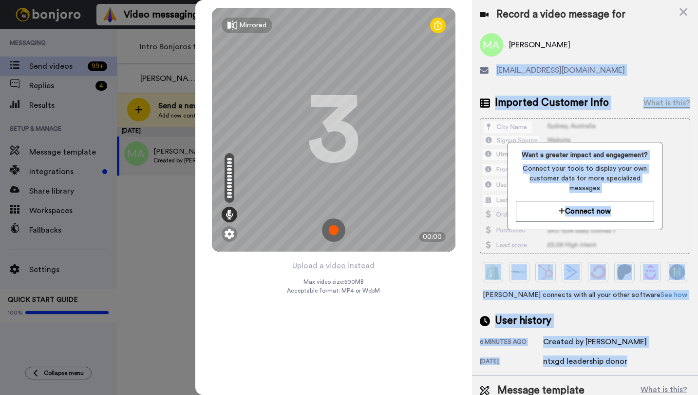
click at [333, 227] on img at bounding box center [333, 229] width 23 height 23
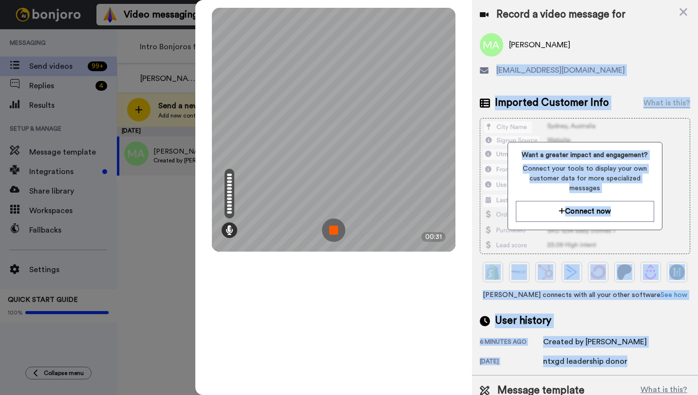
click at [333, 227] on img at bounding box center [333, 229] width 23 height 23
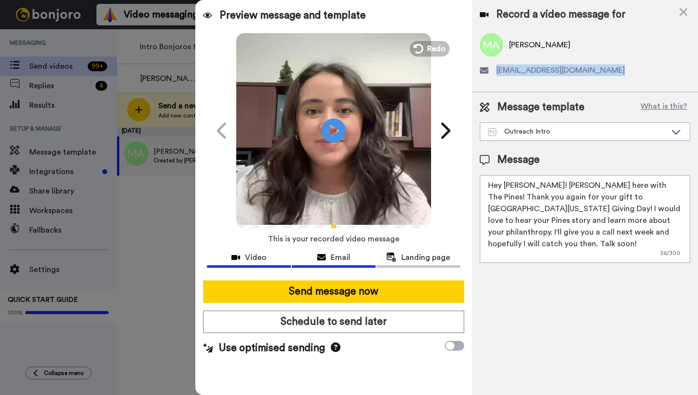
click at [355, 252] on div "Email" at bounding box center [334, 257] width 84 height 12
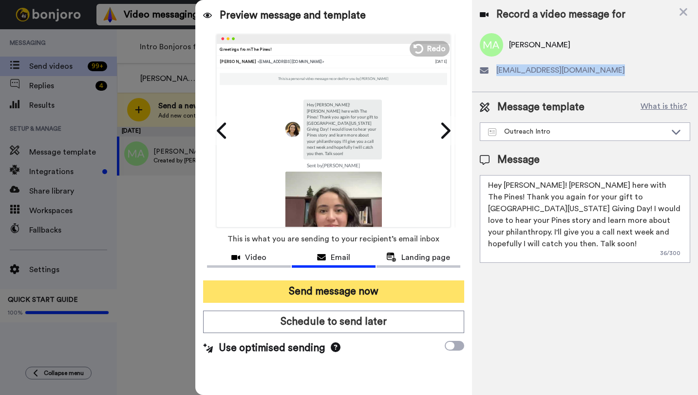
click at [340, 285] on button "Send message now" at bounding box center [333, 291] width 261 height 22
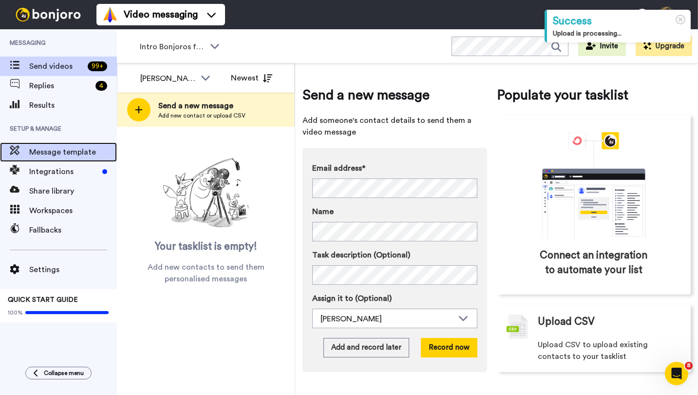
click at [67, 156] on span "Message template" at bounding box center [73, 152] width 88 height 12
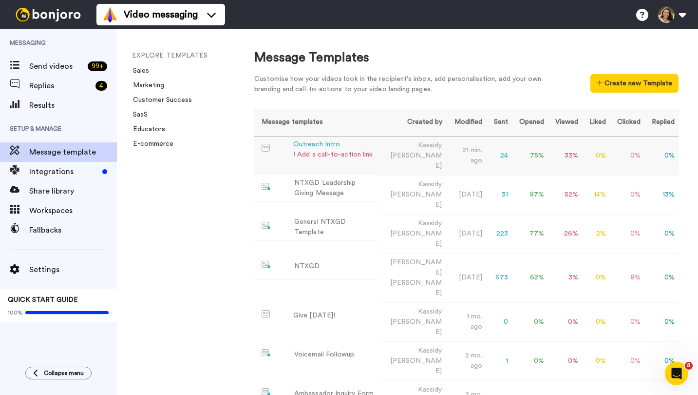
click at [298, 140] on div "Outreach Intro" at bounding box center [332, 144] width 79 height 10
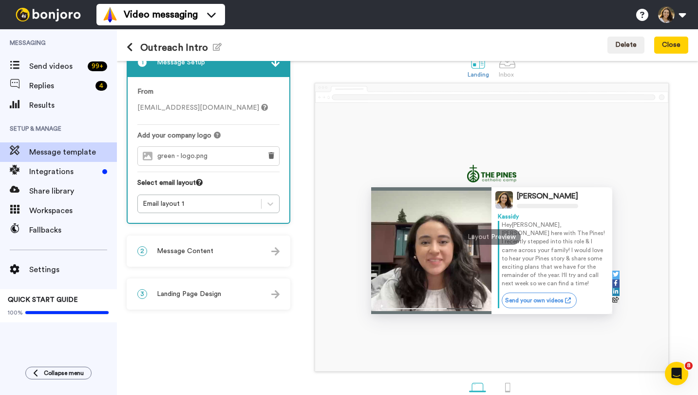
scroll to position [42, 0]
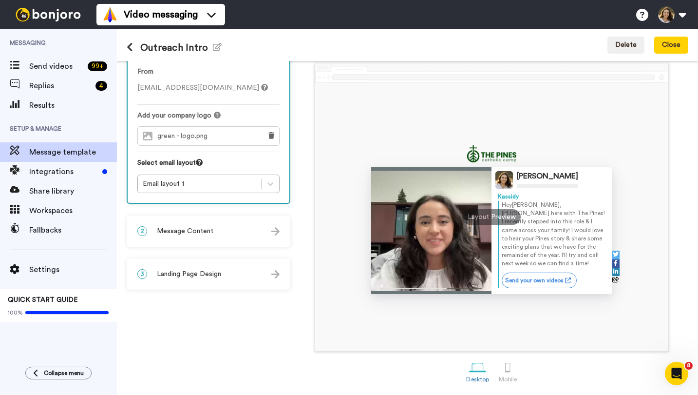
click at [204, 231] on span "Message Content" at bounding box center [185, 231] width 57 height 10
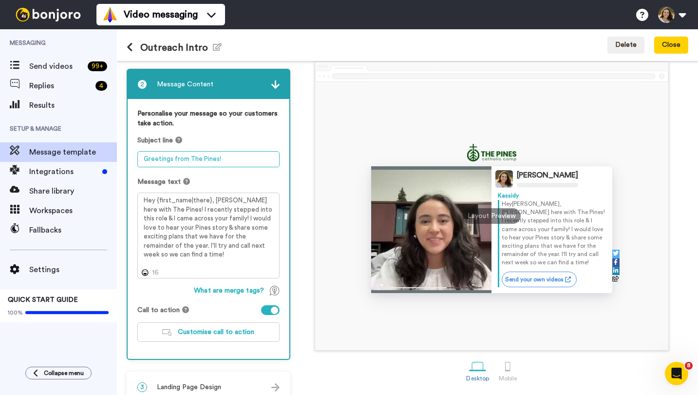
click at [209, 155] on textarea "Greetings from The Pines!" at bounding box center [208, 159] width 142 height 16
type textarea "A special message to you from The Pines!"
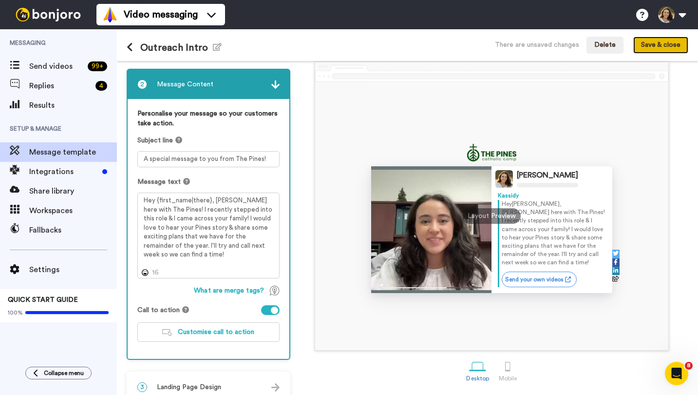
click at [662, 43] on button "Save & close" at bounding box center [661, 46] width 55 height 18
